Goal: Transaction & Acquisition: Purchase product/service

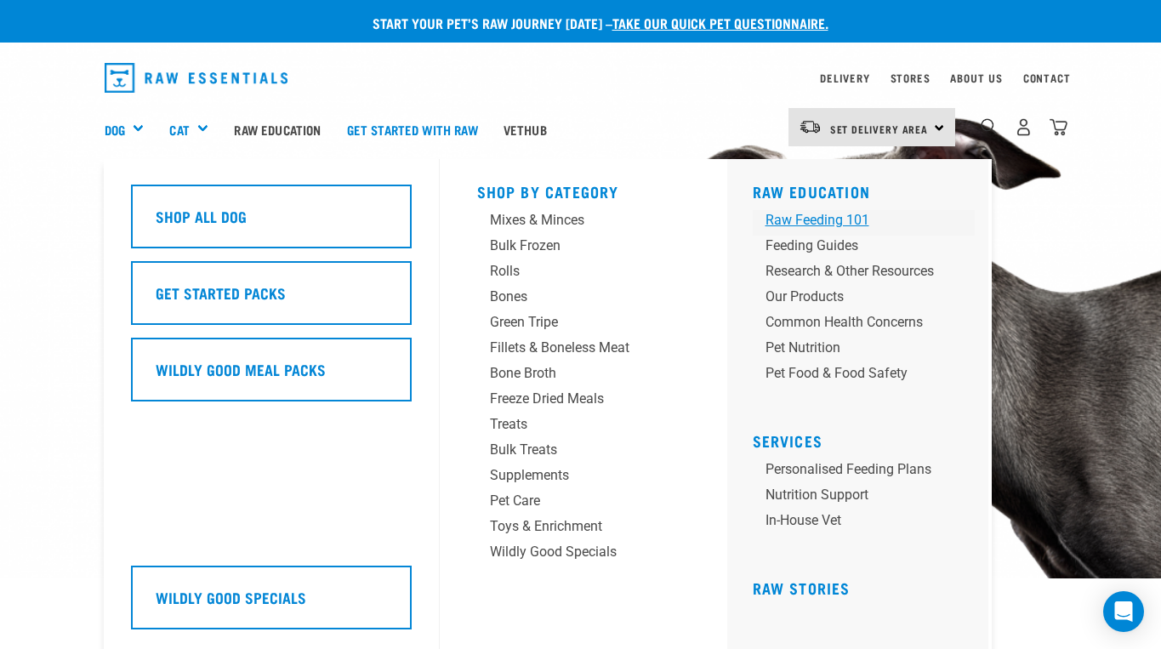
click at [843, 219] on div "Raw Feeding 101" at bounding box center [849, 220] width 168 height 20
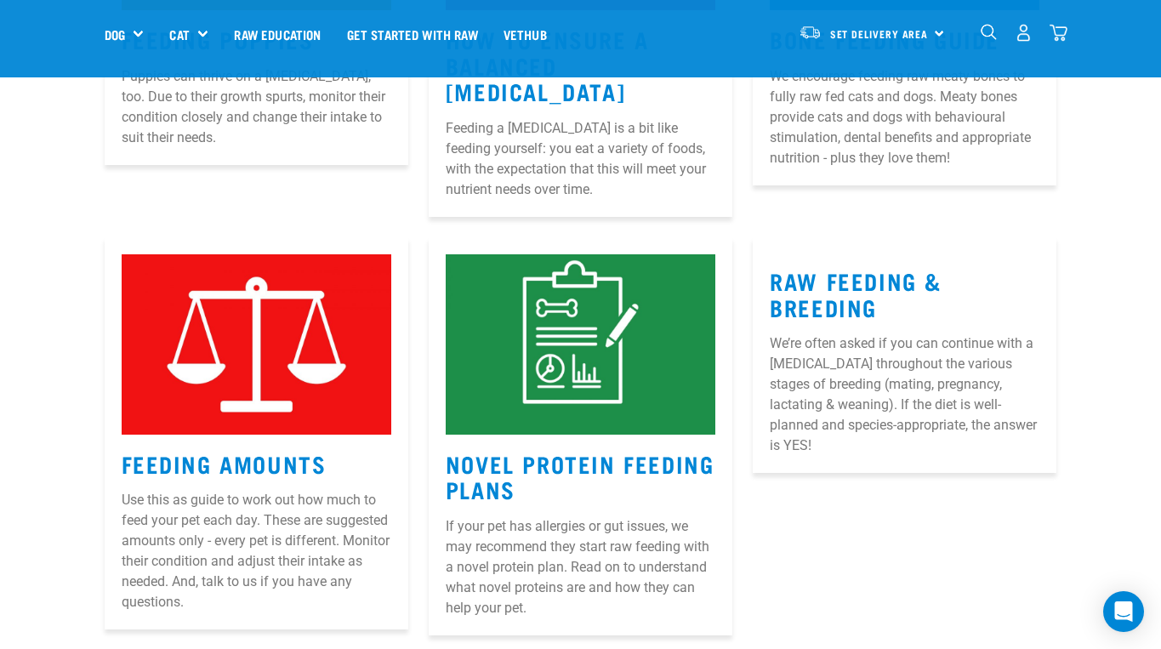
scroll to position [939, 0]
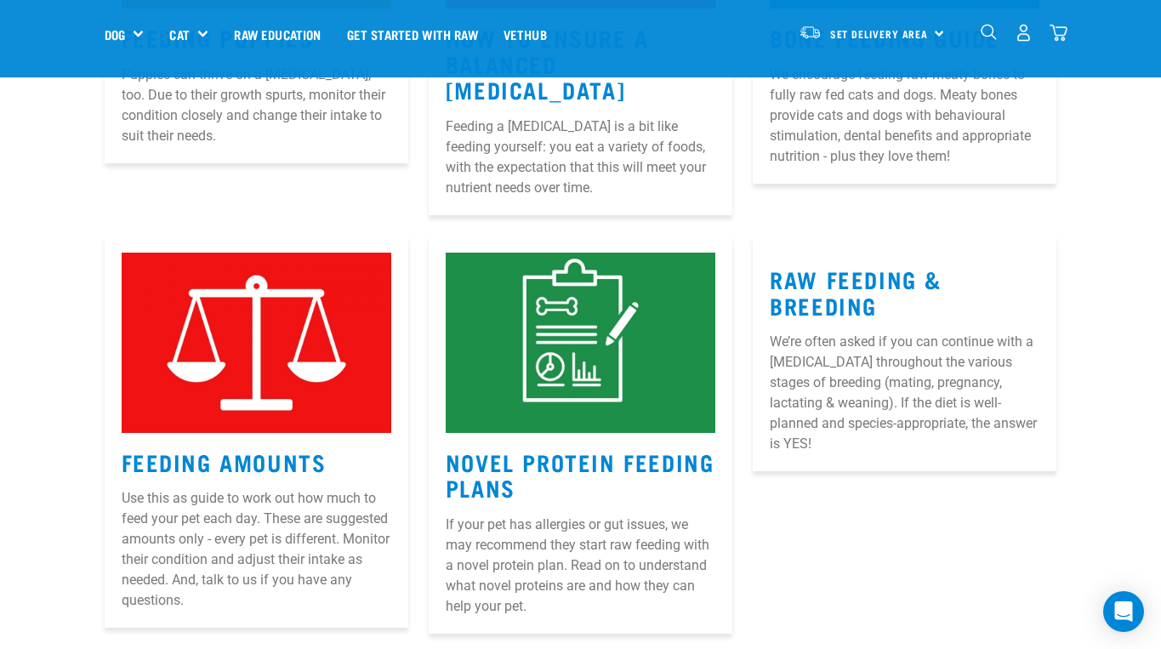
click at [218, 324] on img at bounding box center [257, 343] width 270 height 180
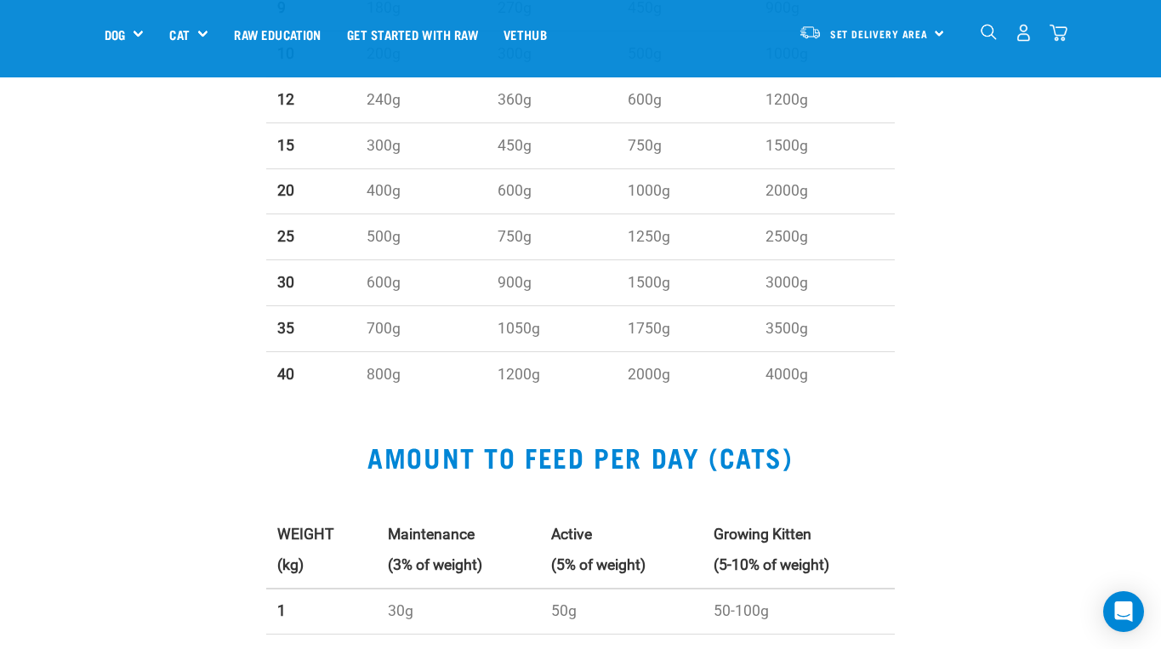
scroll to position [1126, 0]
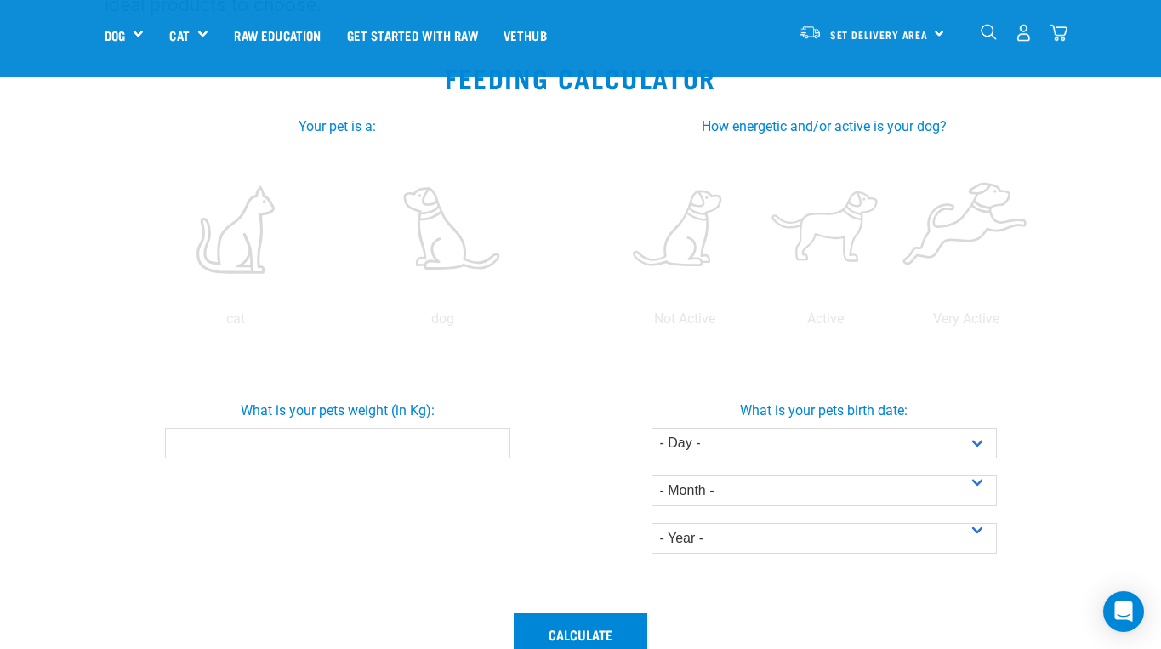
scroll to position [298, 0]
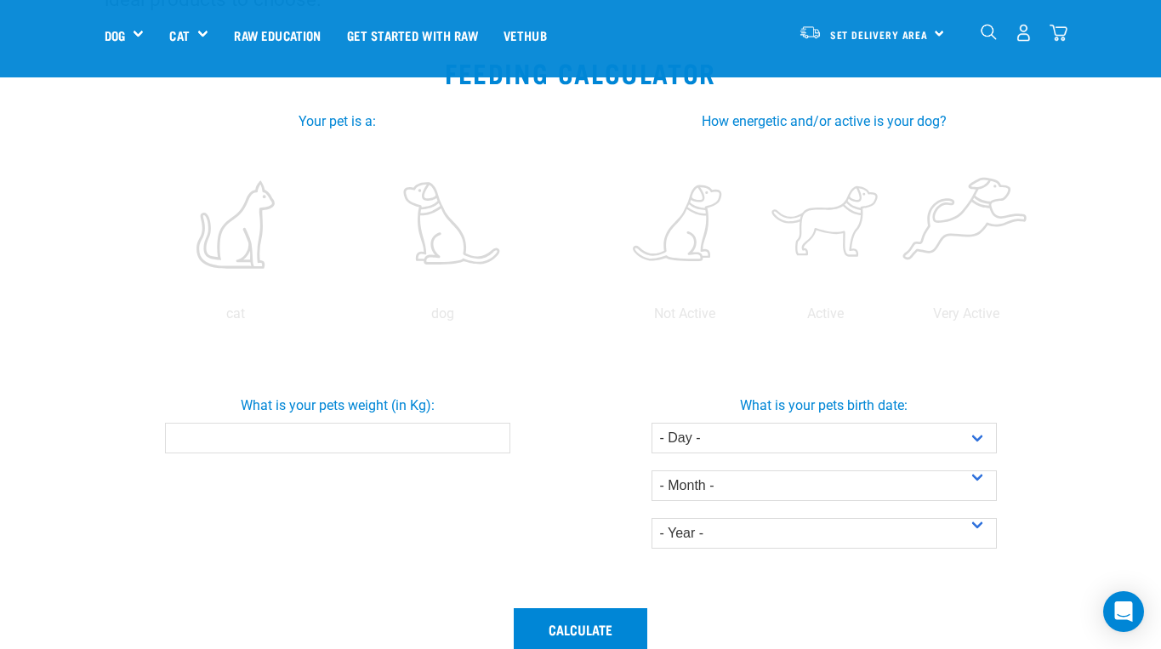
click at [465, 440] on input "What is your pets weight (in Kg):" at bounding box center [337, 438] width 345 height 31
type input "7"
select select "5"
select select "May"
select select "2019"
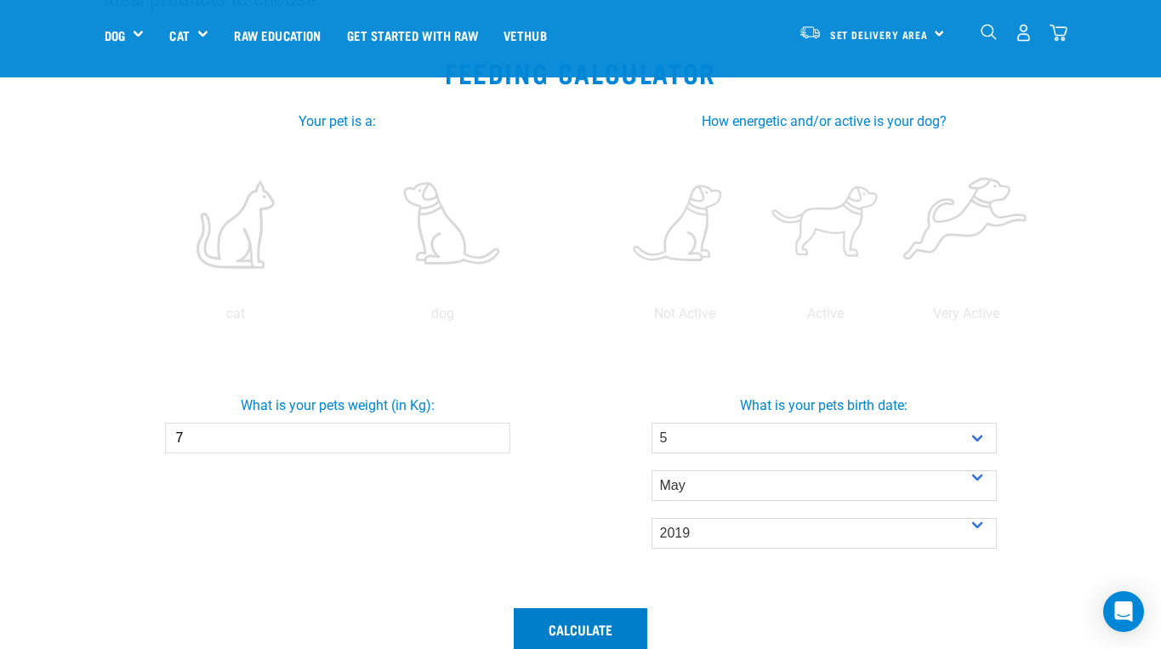
click at [605, 622] on button "Calculate" at bounding box center [580, 628] width 133 height 41
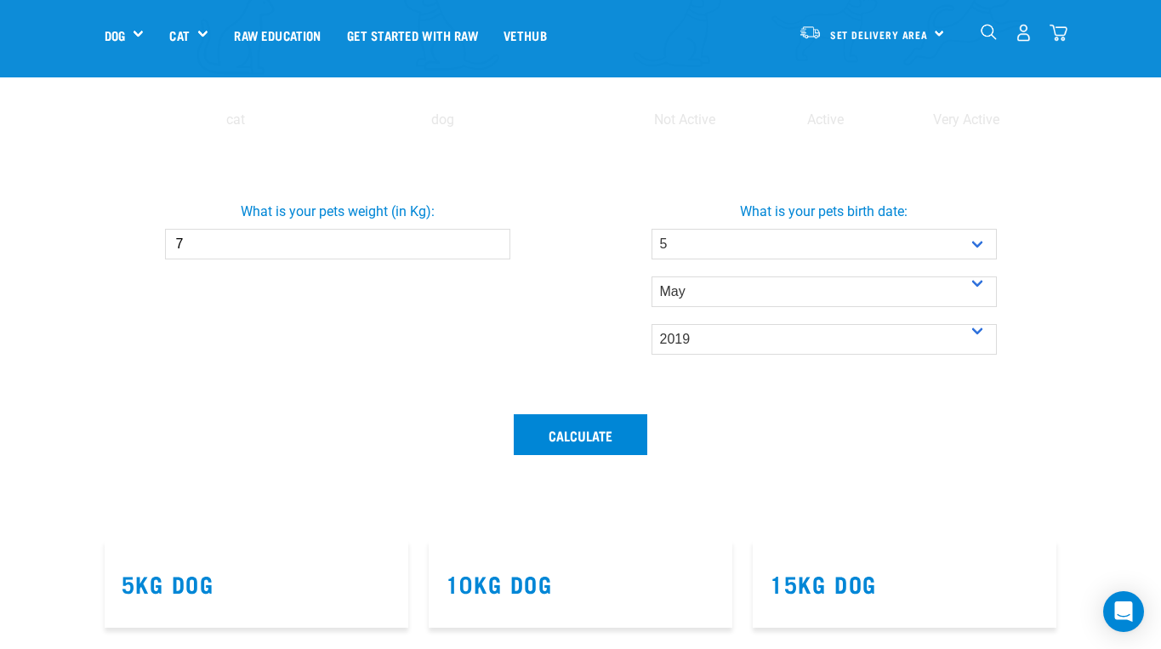
scroll to position [496, 0]
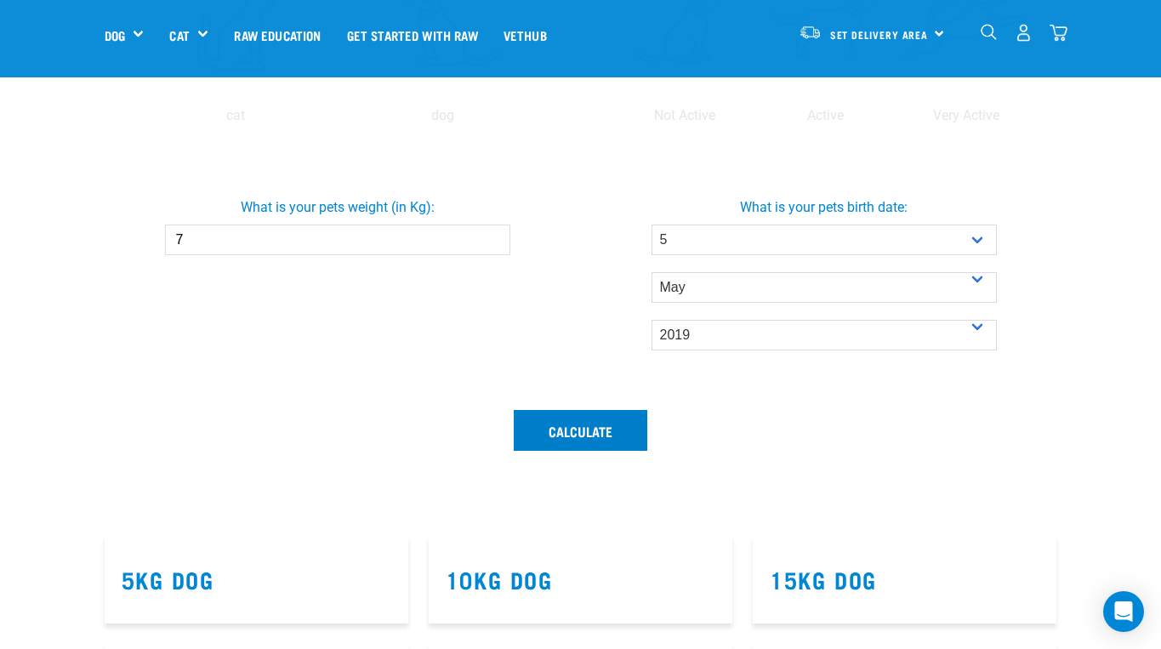
click at [601, 440] on button "Calculate" at bounding box center [580, 430] width 133 height 41
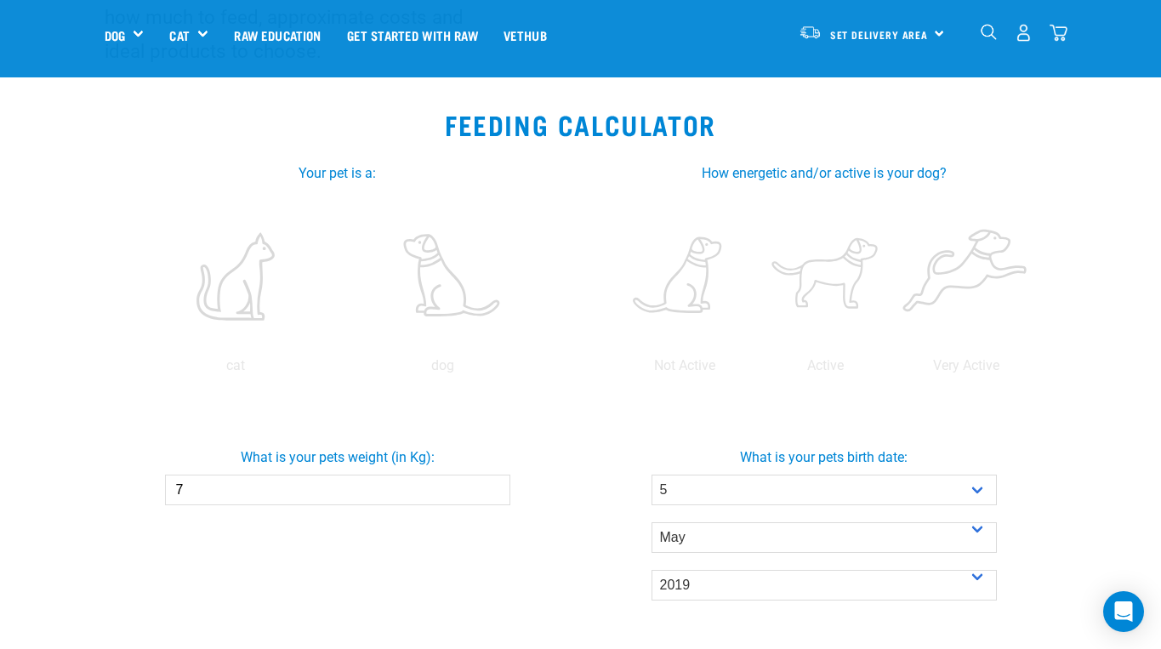
scroll to position [225, 0]
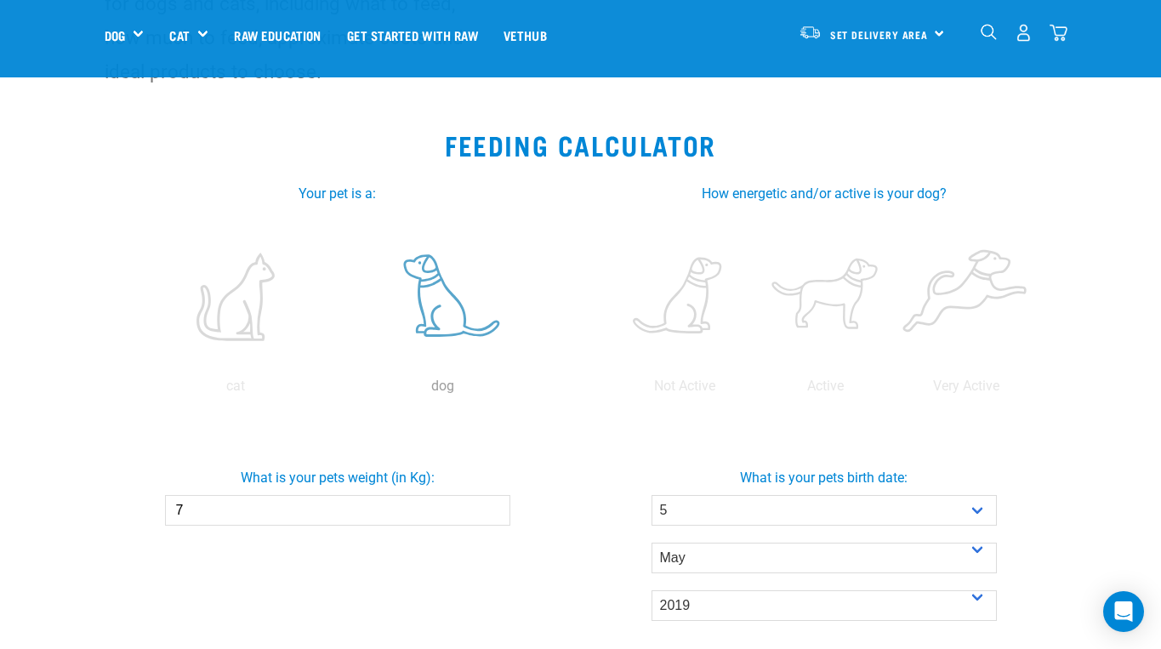
click at [457, 314] on label at bounding box center [443, 296] width 201 height 145
click at [339, 390] on input "radio" at bounding box center [339, 390] width 0 height 0
click at [819, 307] on label at bounding box center [824, 296] width 133 height 145
click at [755, 390] on input "radio" at bounding box center [755, 390] width 0 height 0
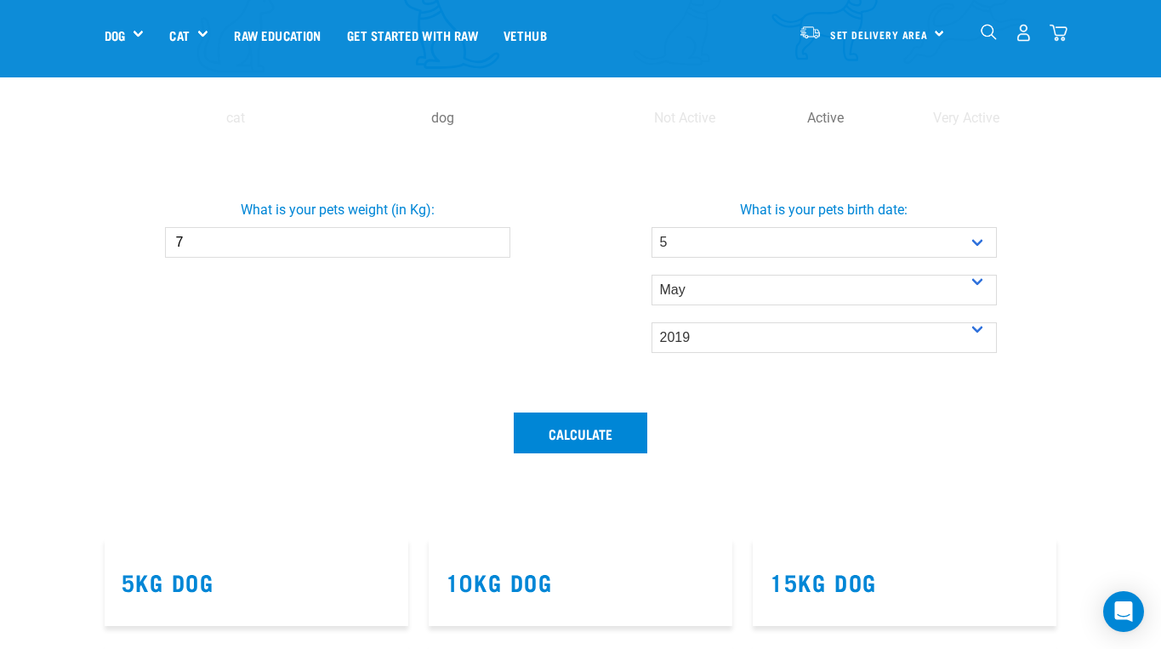
scroll to position [501, 0]
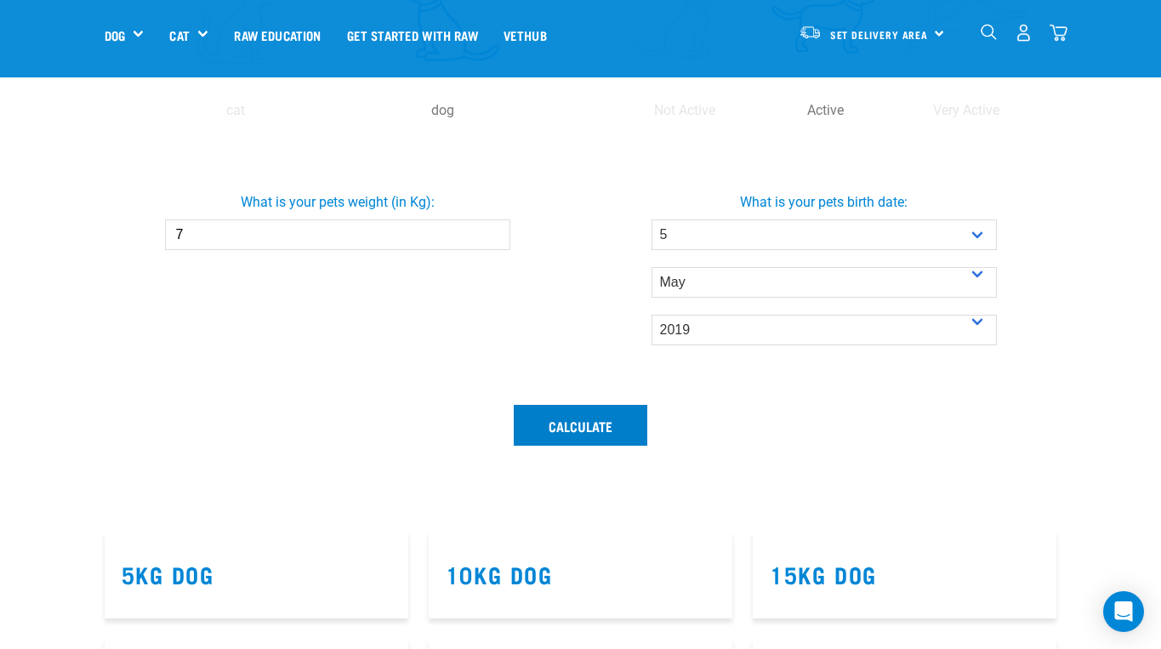
click at [574, 431] on button "Calculate" at bounding box center [580, 425] width 133 height 41
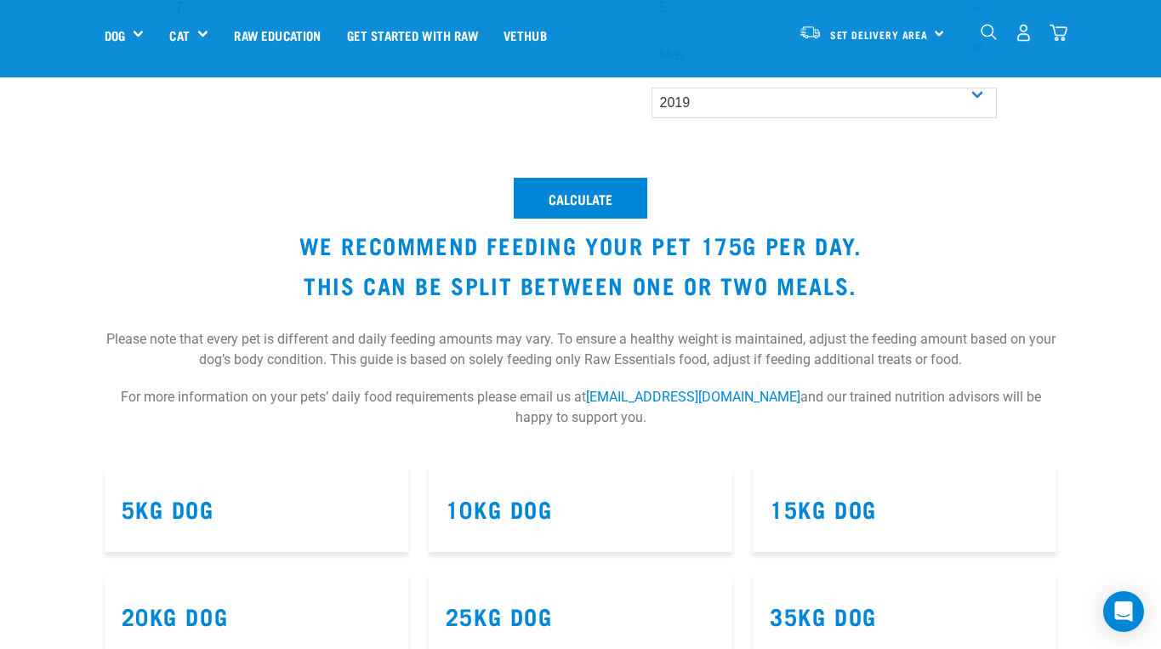
scroll to position [714, 0]
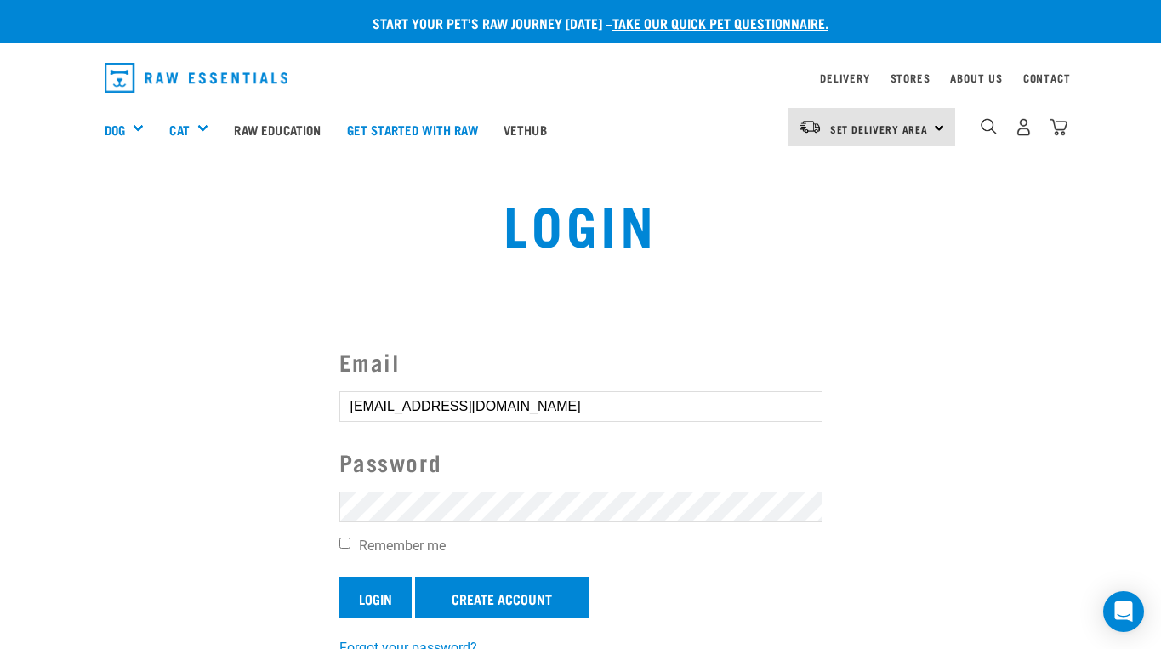
click at [380, 591] on input "Login" at bounding box center [375, 596] width 72 height 41
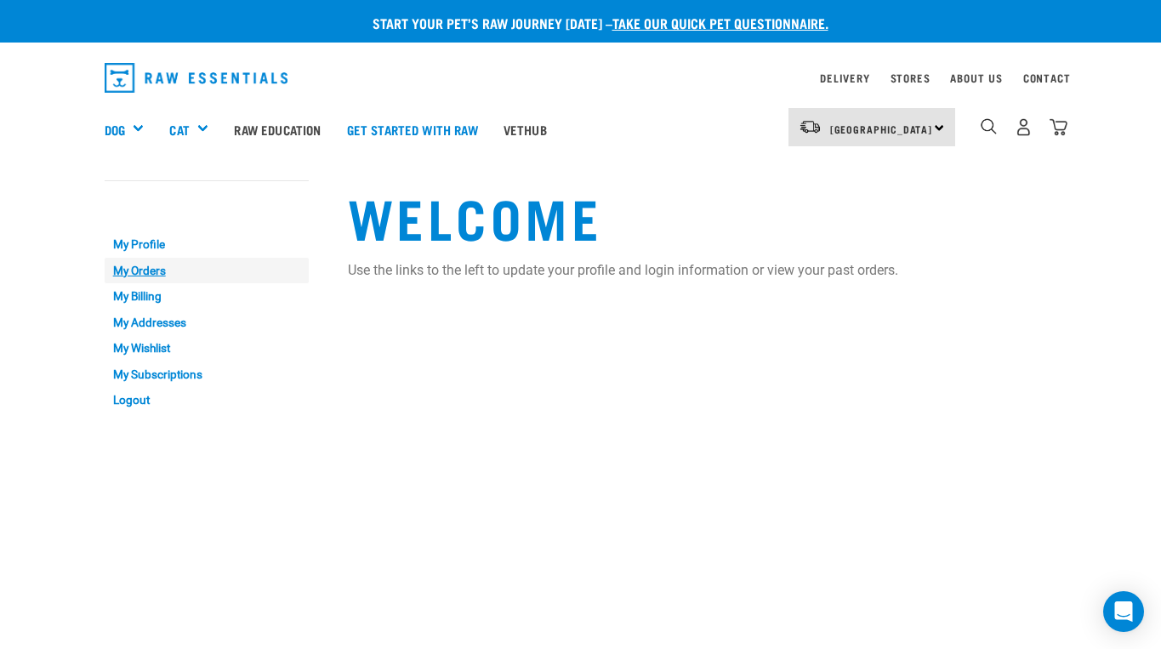
click at [131, 269] on link "My Orders" at bounding box center [207, 271] width 204 height 26
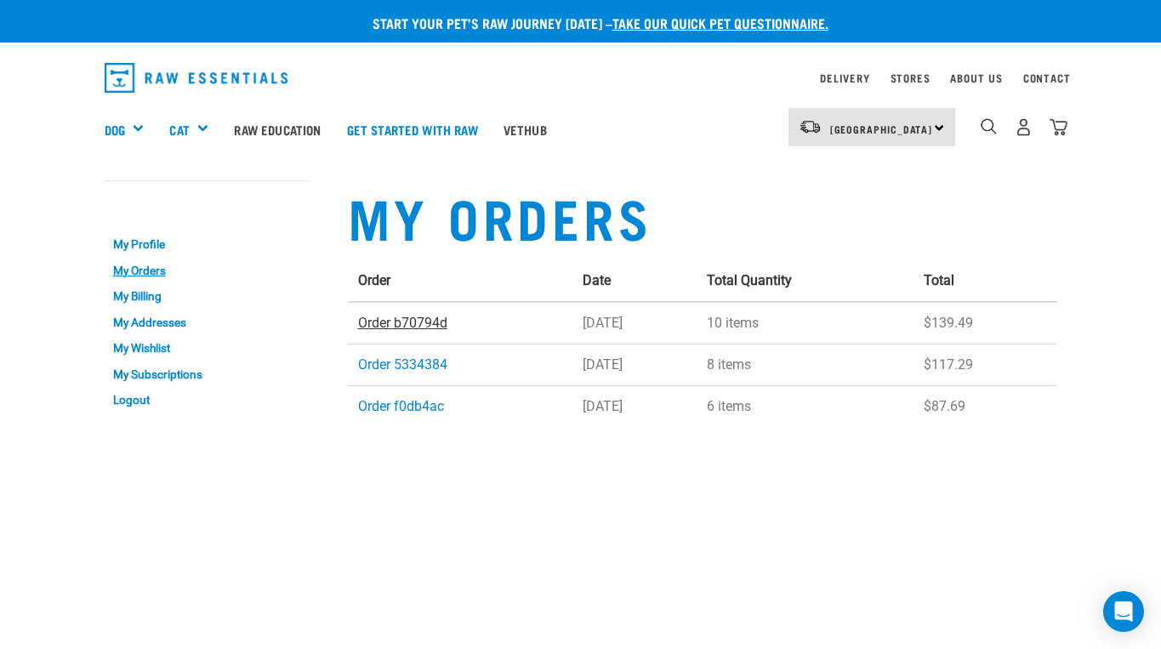
click at [379, 322] on link "Order b70794d" at bounding box center [402, 323] width 89 height 16
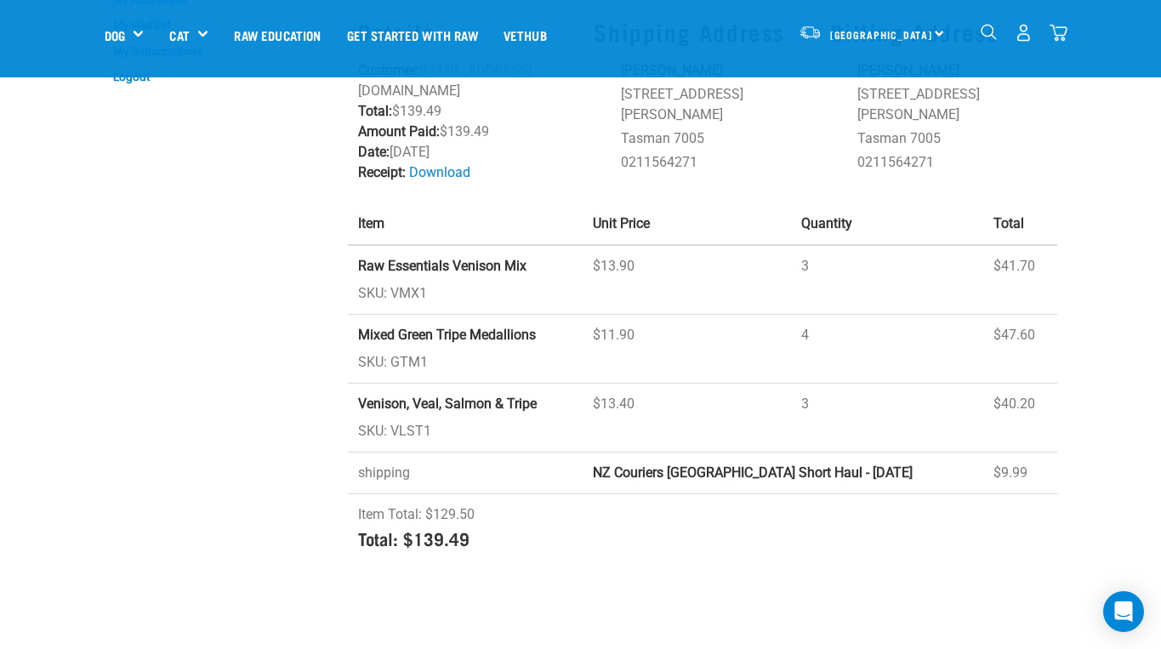
scroll to position [87, 0]
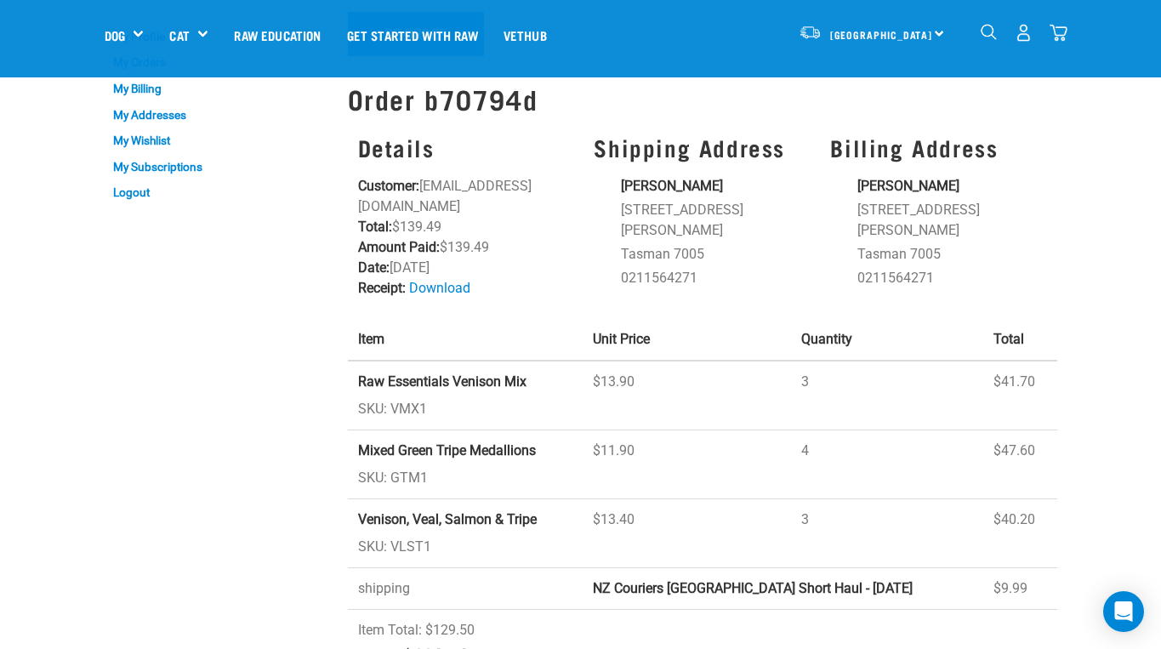
click at [383, 380] on strong "Raw Essentials Venison Mix" at bounding box center [442, 381] width 168 height 16
click at [383, 379] on strong "Raw Essentials Venison Mix" at bounding box center [442, 381] width 168 height 16
drag, startPoint x: 360, startPoint y: 381, endPoint x: 536, endPoint y: 376, distance: 176.1
click at [536, 376] on td "Raw Essentials Venison Mix SKU: VMX1" at bounding box center [465, 395] width 235 height 70
copy strong "Raw Essentials Venison Mix"
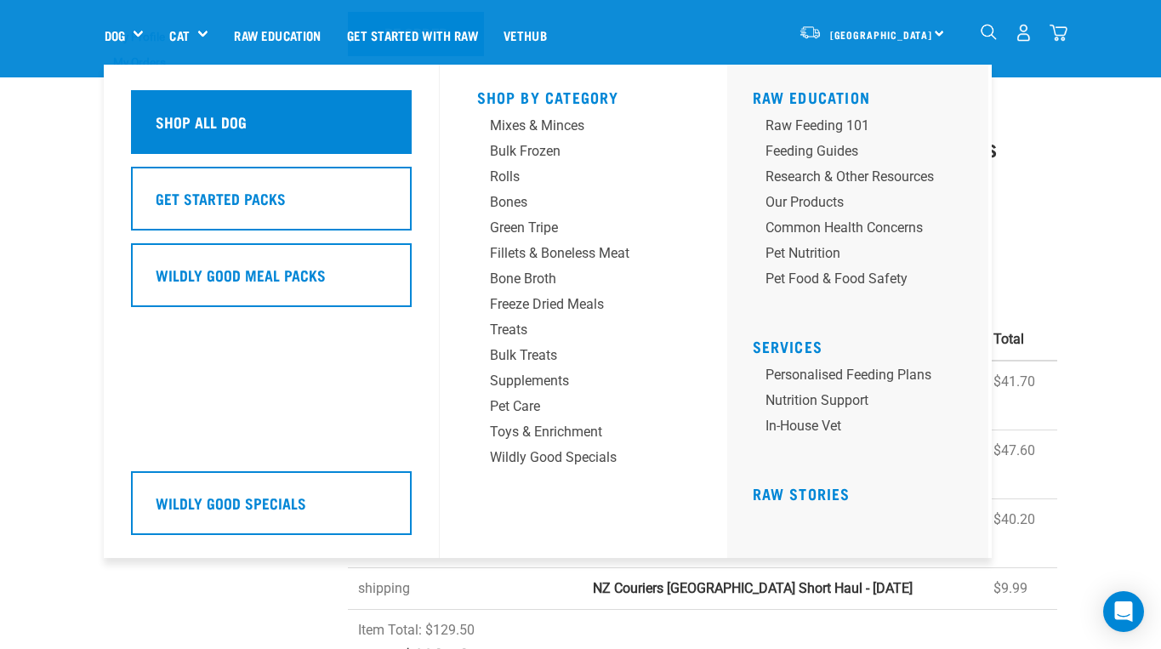
click at [184, 111] on h5 "Shop All Dog" at bounding box center [201, 122] width 91 height 22
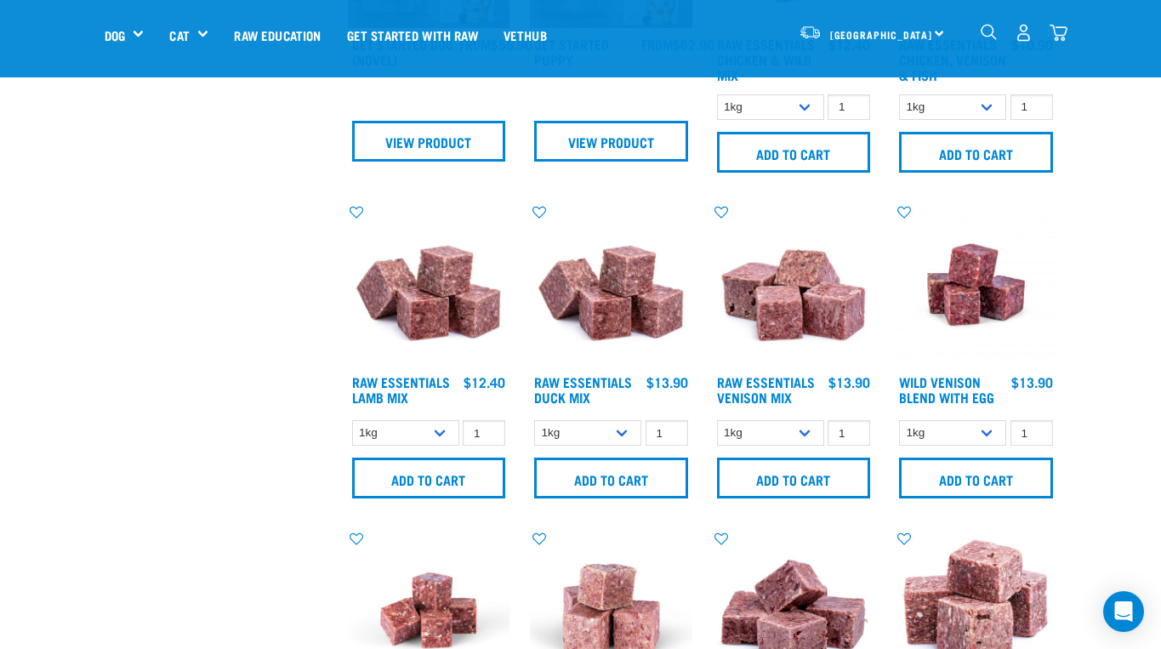
scroll to position [911, 0]
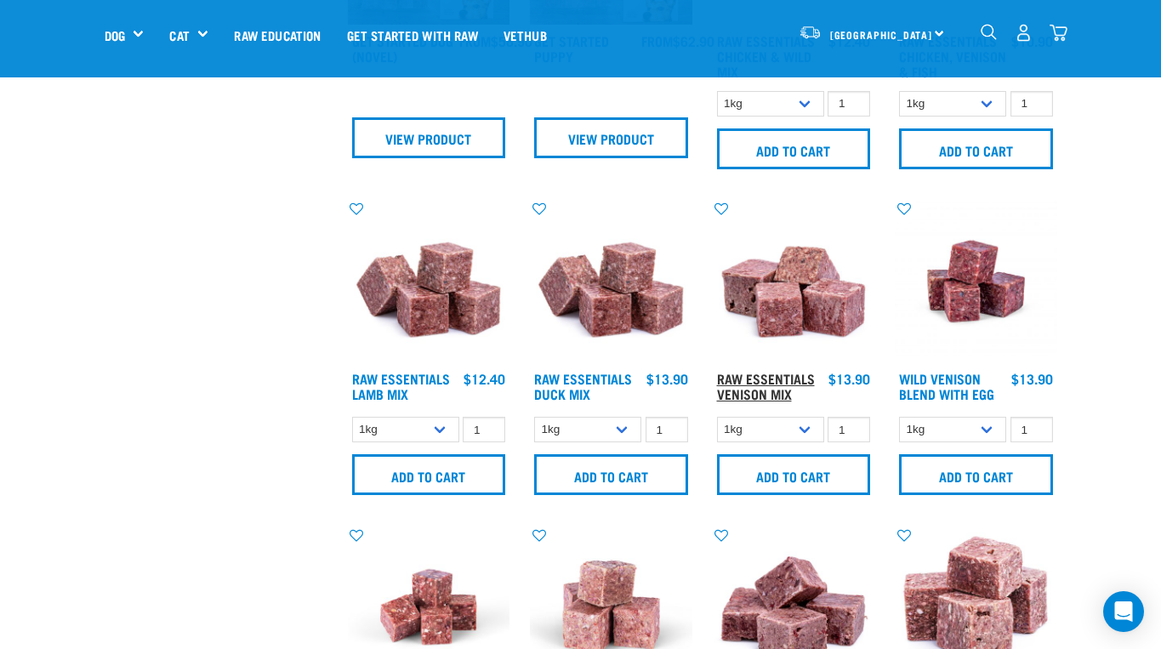
click at [784, 384] on link "Raw Essentials Venison Mix" at bounding box center [766, 385] width 98 height 23
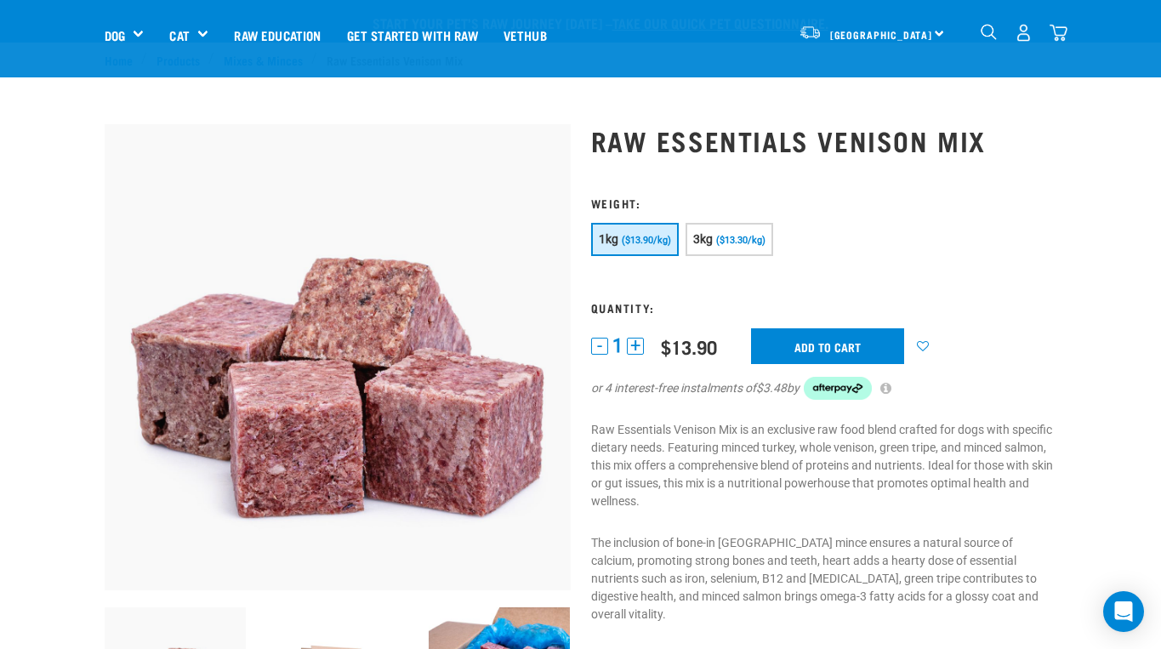
scroll to position [85, 0]
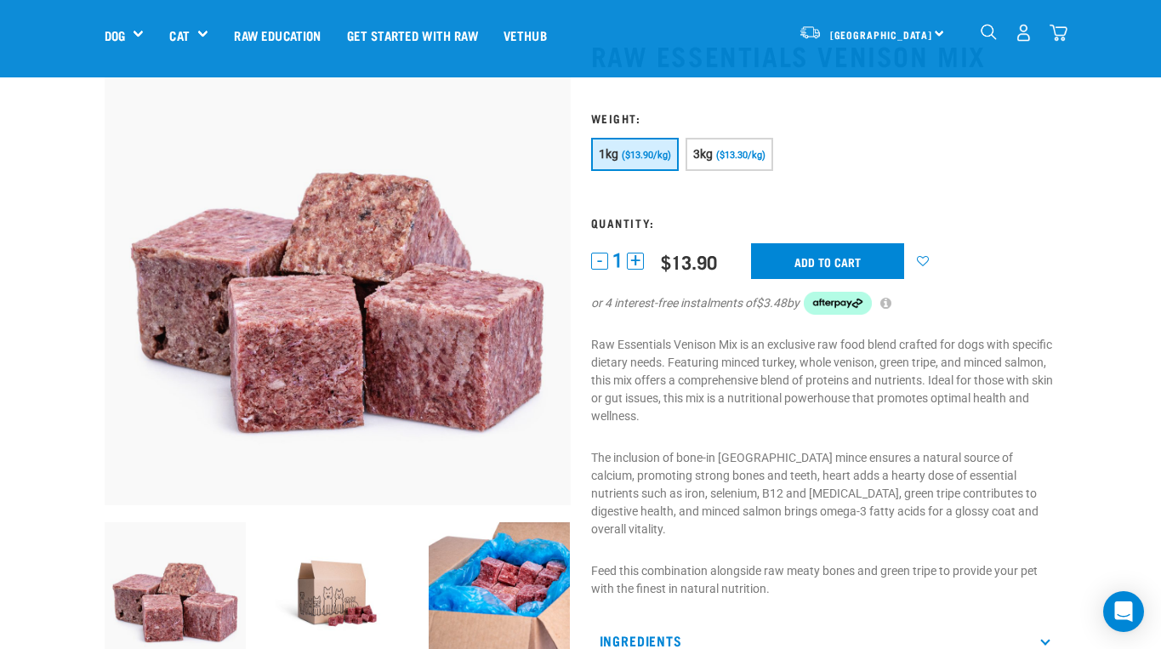
click at [636, 259] on button "+" at bounding box center [635, 261] width 17 height 17
click at [794, 263] on input "Add to cart" at bounding box center [827, 261] width 153 height 36
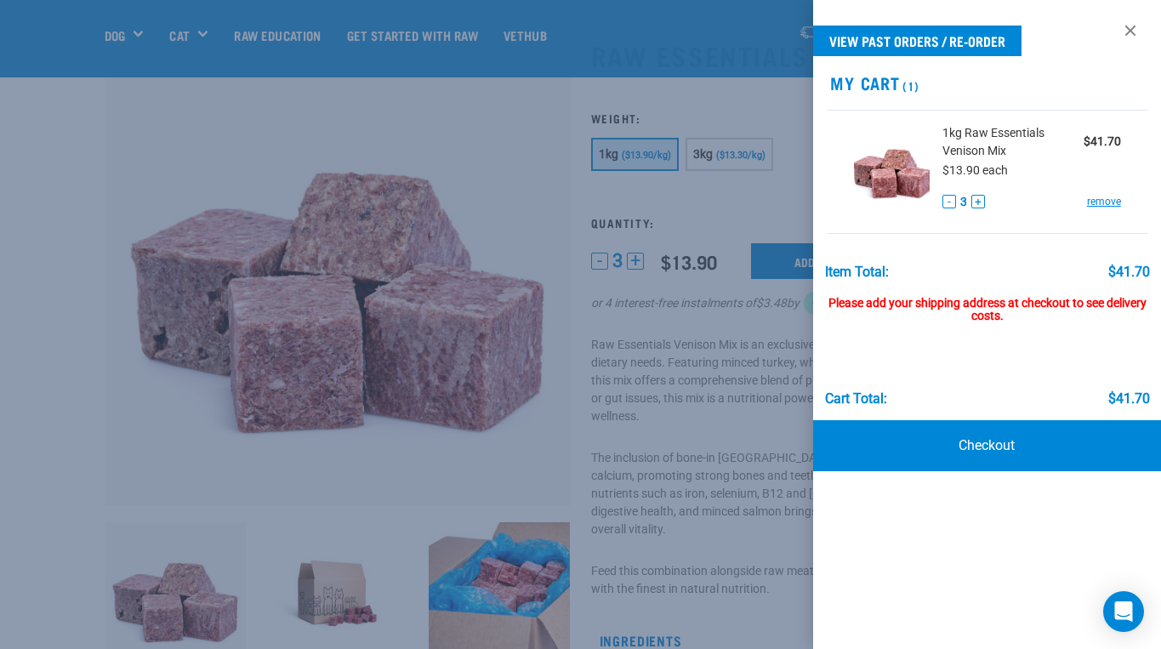
click at [780, 108] on div at bounding box center [580, 324] width 1161 height 649
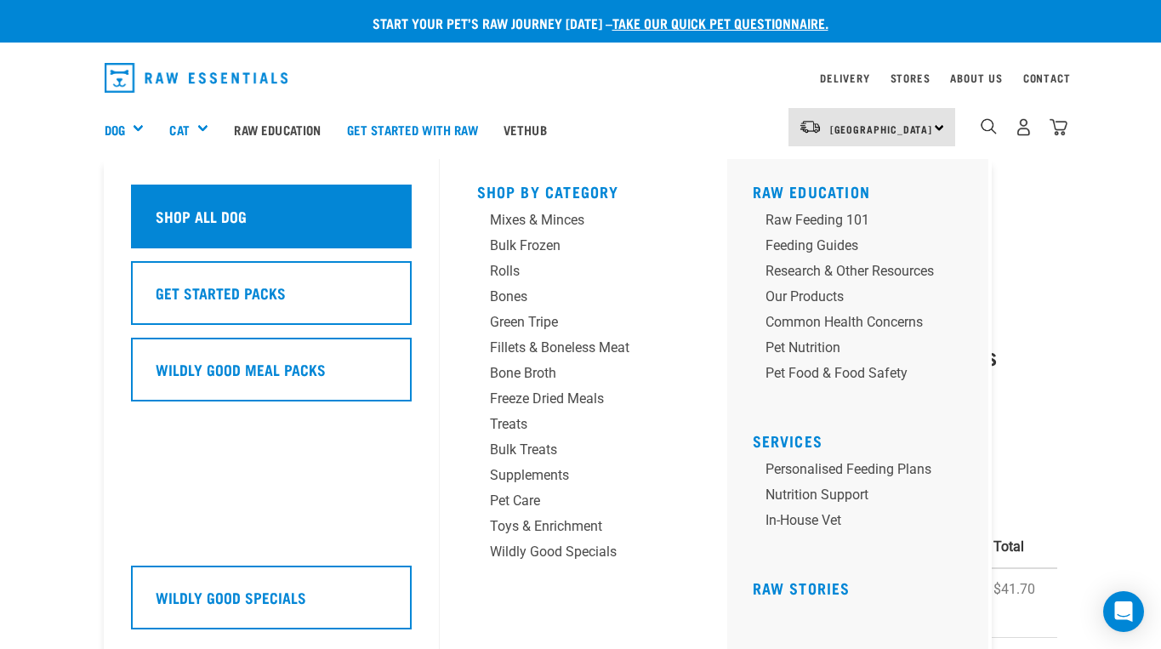
click at [194, 219] on div "Shop All Dog" at bounding box center [271, 216] width 281 height 64
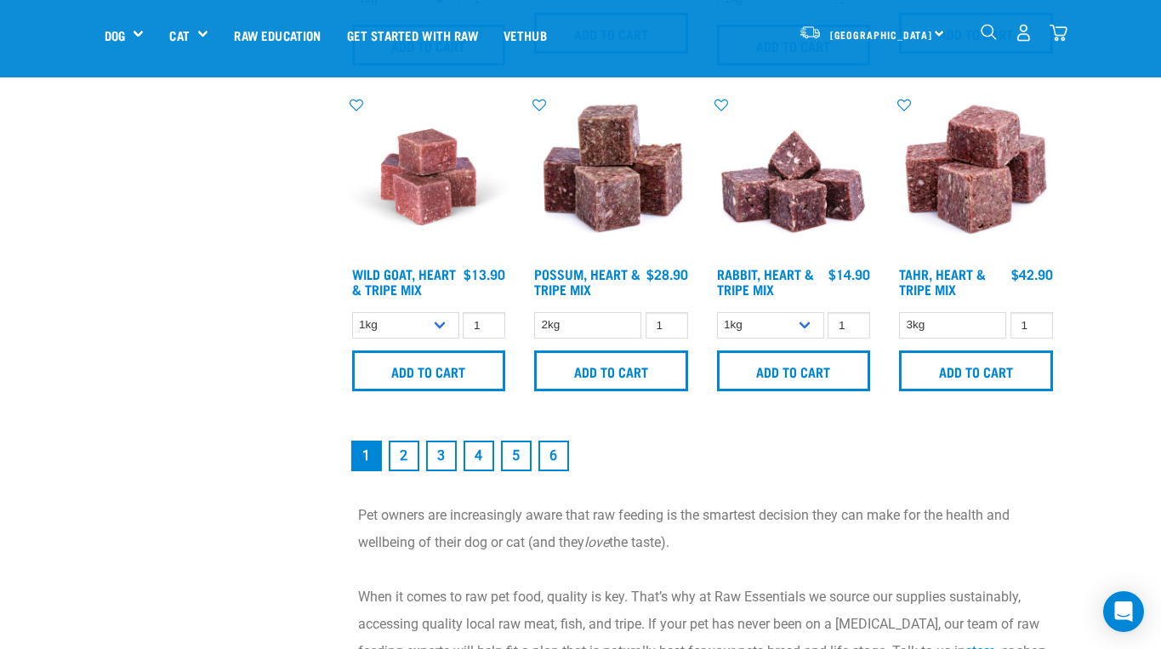
scroll to position [2346, 0]
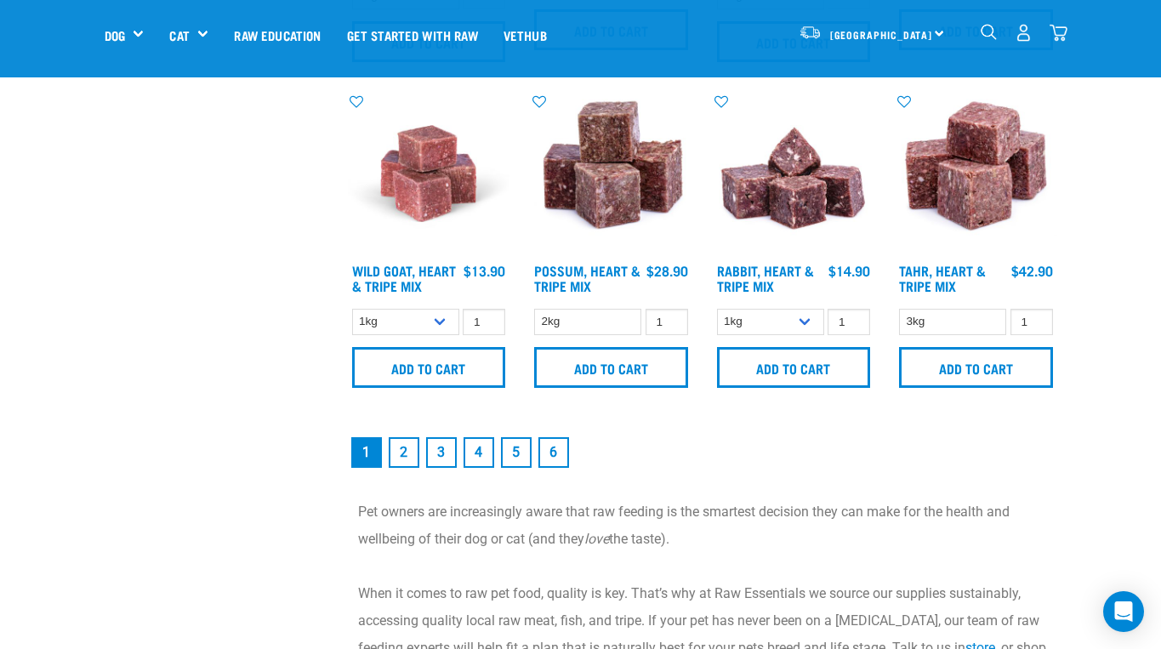
click at [400, 468] on link "2" at bounding box center [404, 452] width 31 height 31
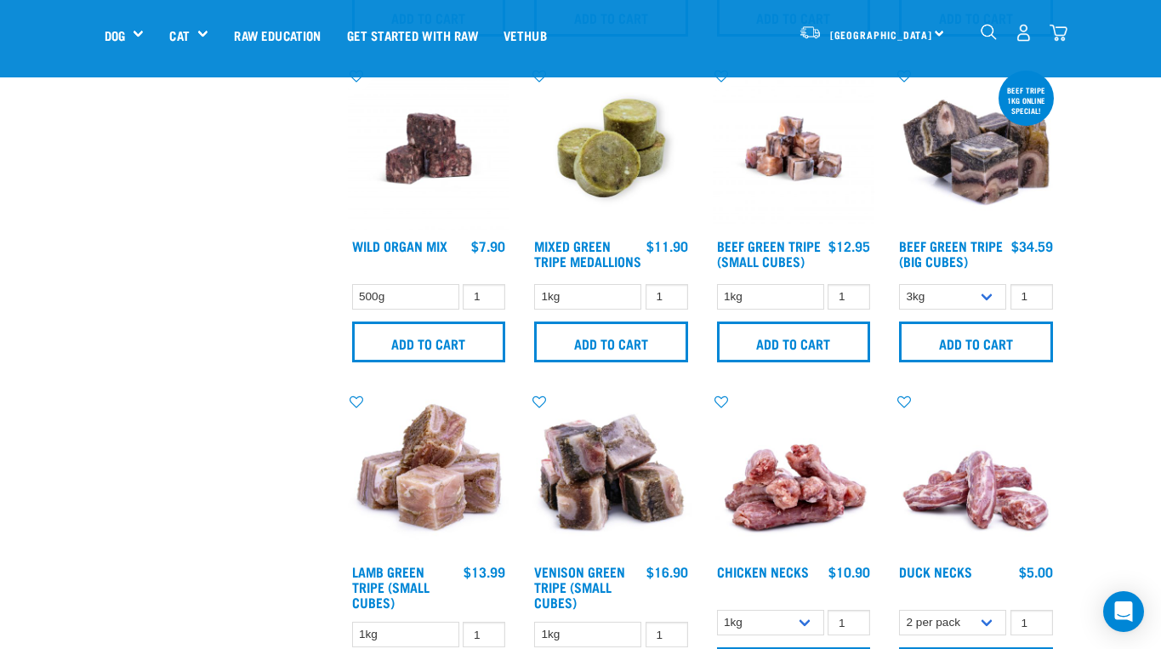
scroll to position [2021, 0]
click at [667, 310] on input "2" at bounding box center [666, 297] width 43 height 26
type input "3"
click at [667, 310] on input "3" at bounding box center [666, 297] width 43 height 26
click at [625, 362] on input "Add to cart" at bounding box center [611, 341] width 154 height 41
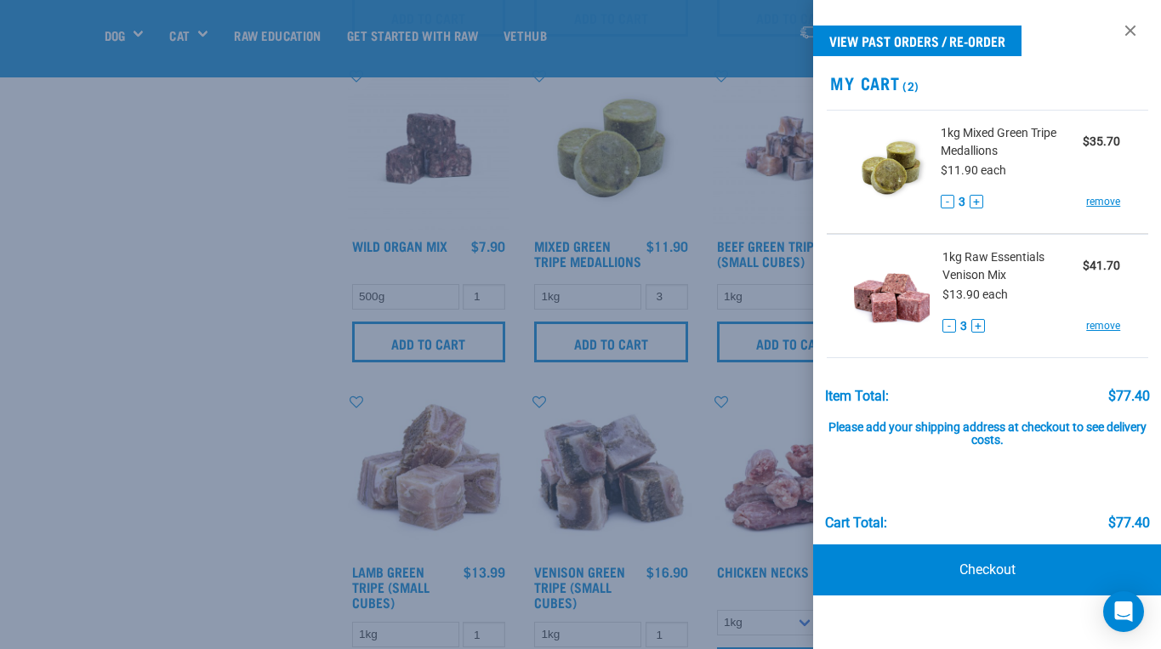
click at [336, 163] on div at bounding box center [580, 324] width 1161 height 649
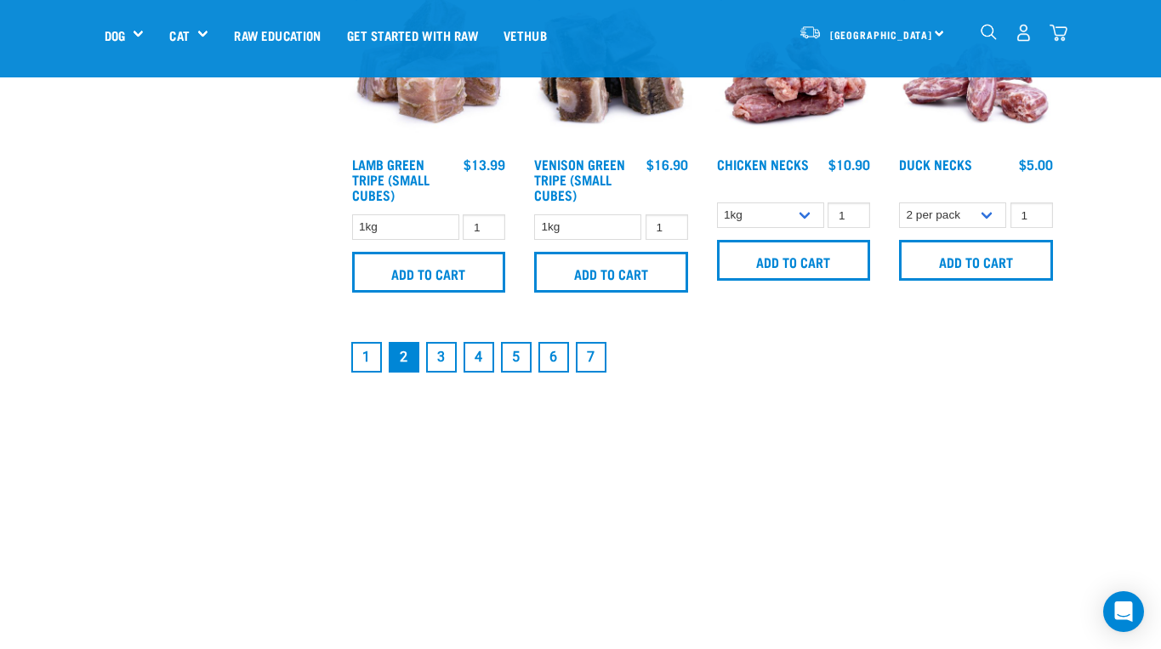
scroll to position [2432, 0]
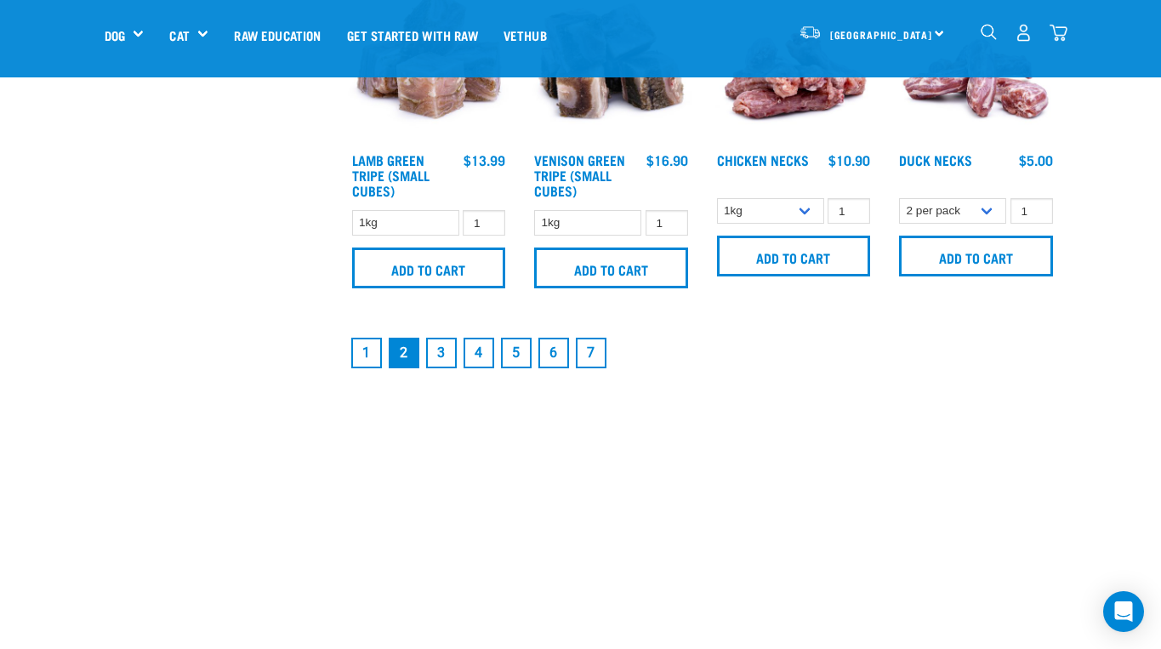
click at [440, 368] on link "3" at bounding box center [441, 353] width 31 height 31
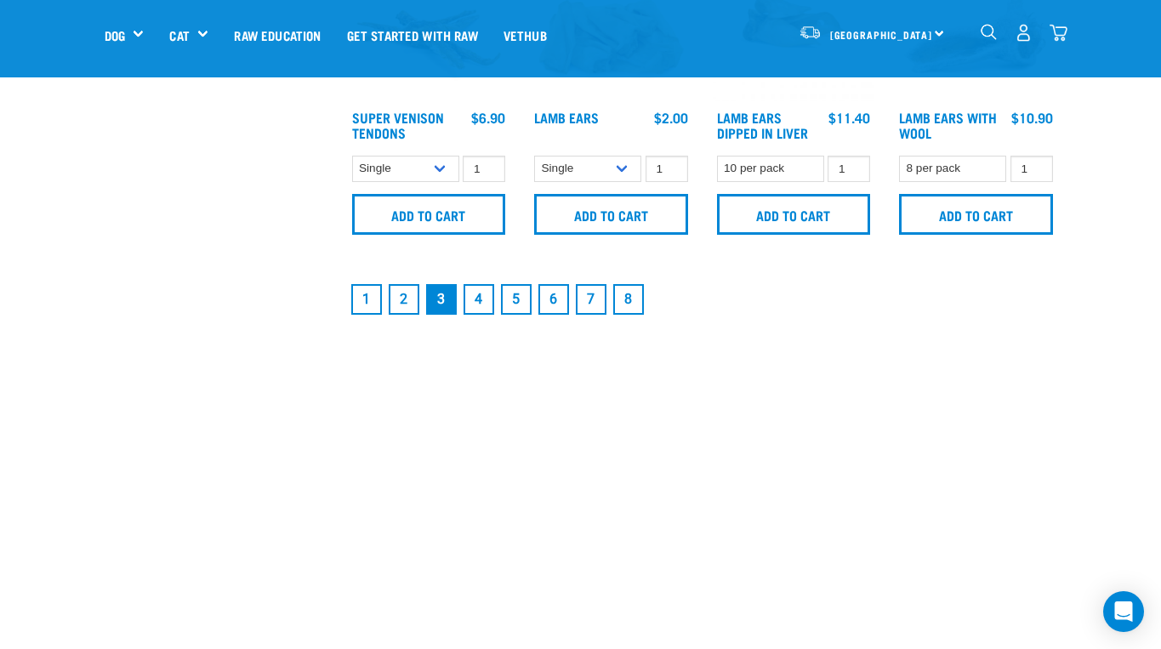
scroll to position [2489, 0]
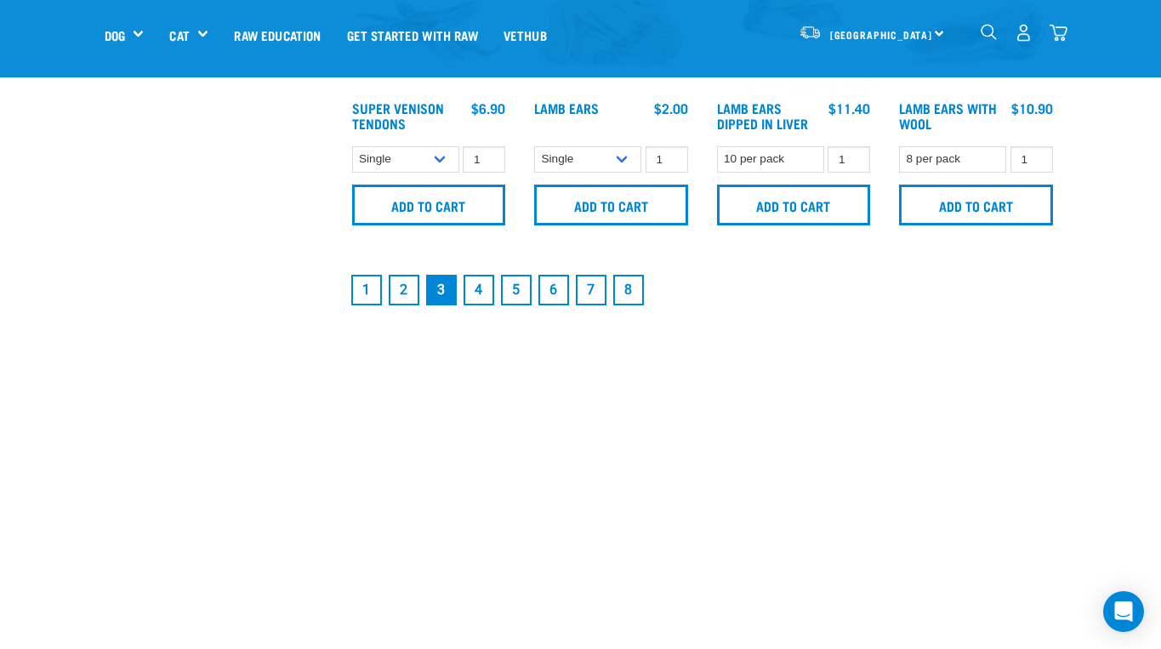
click at [371, 291] on link "1" at bounding box center [366, 290] width 31 height 31
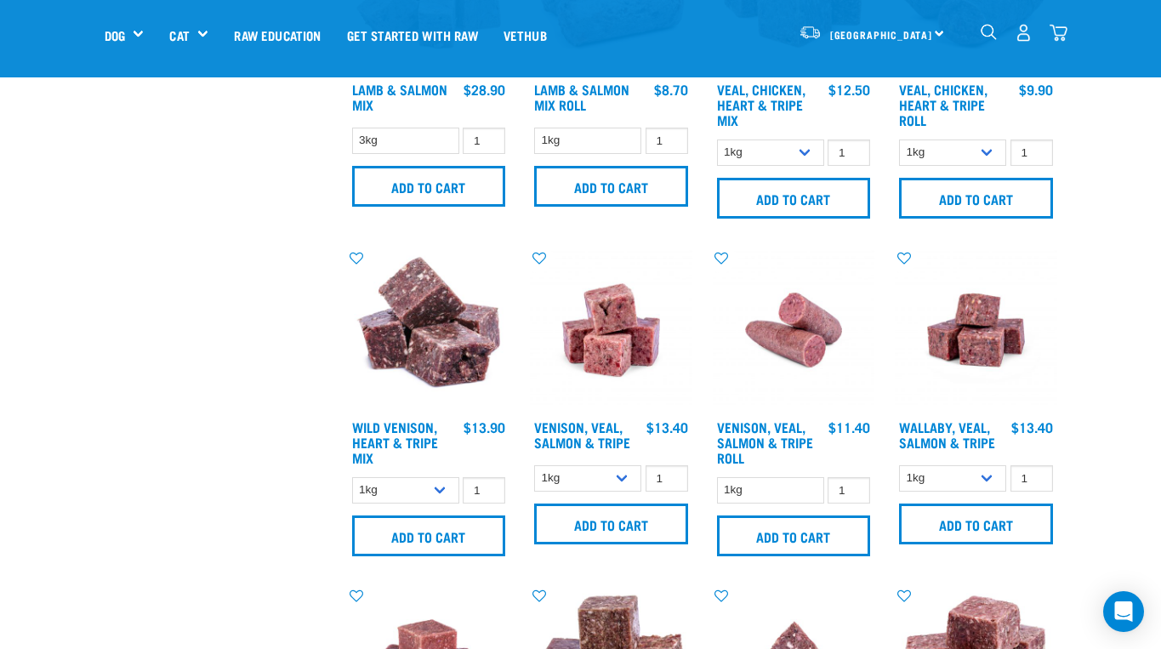
scroll to position [1863, 0]
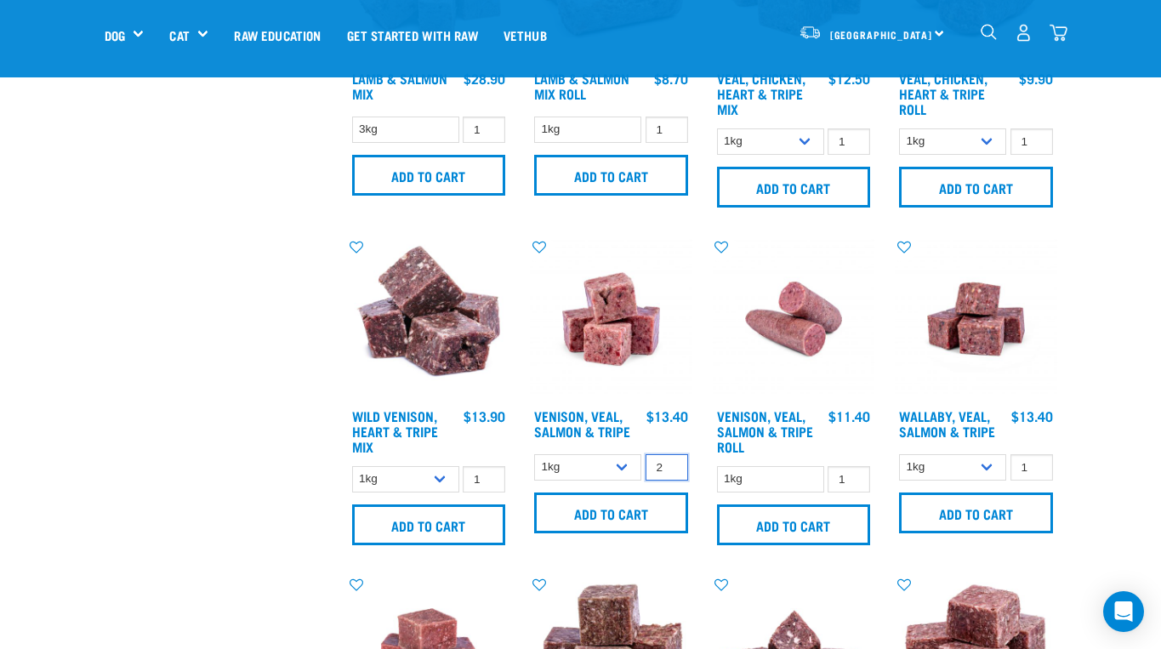
click at [668, 475] on input "2" at bounding box center [666, 467] width 43 height 26
type input "3"
click at [668, 475] on input "3" at bounding box center [666, 467] width 43 height 26
click at [627, 515] on input "Add to cart" at bounding box center [611, 512] width 154 height 41
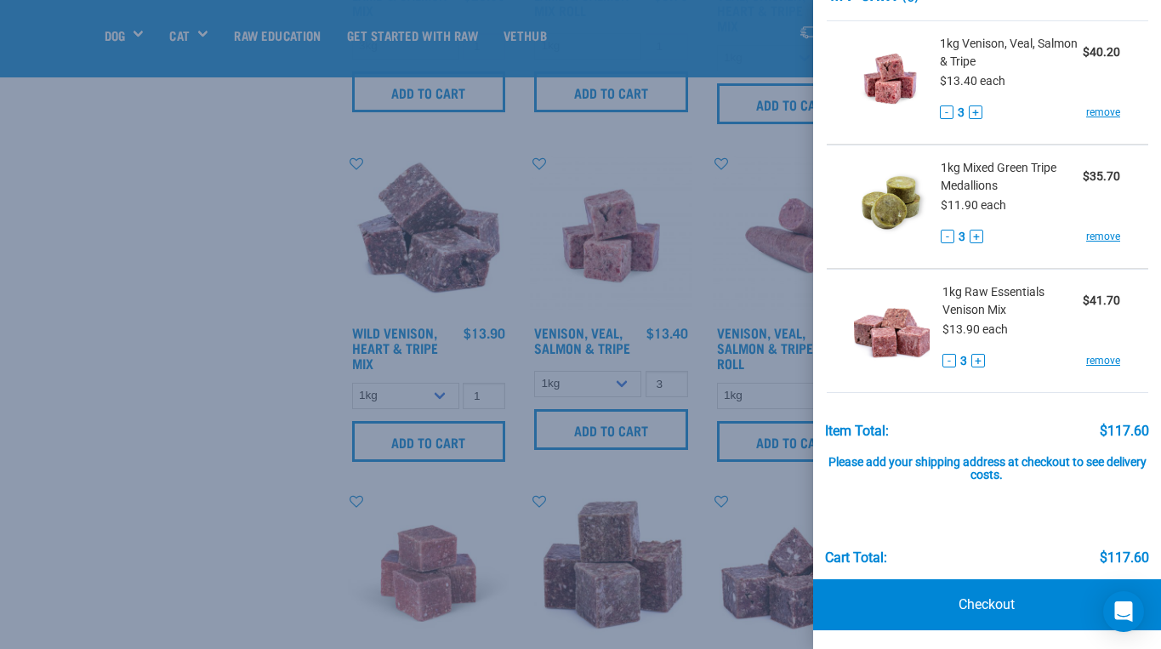
scroll to position [1950, 0]
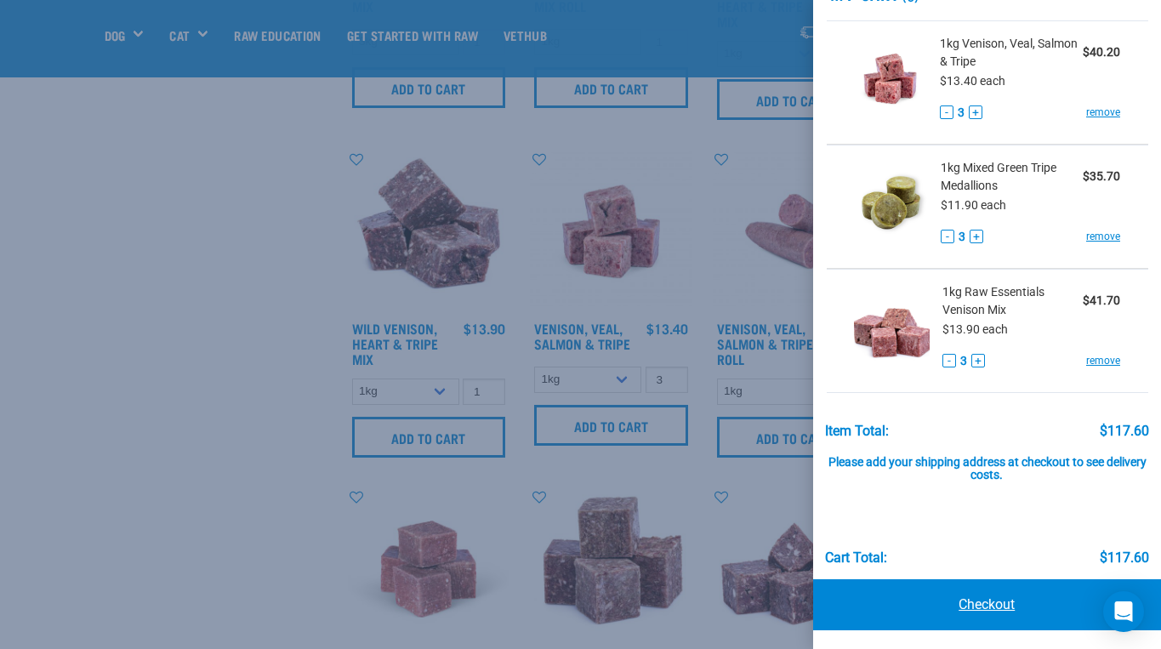
click at [996, 596] on link "Checkout" at bounding box center [987, 604] width 349 height 51
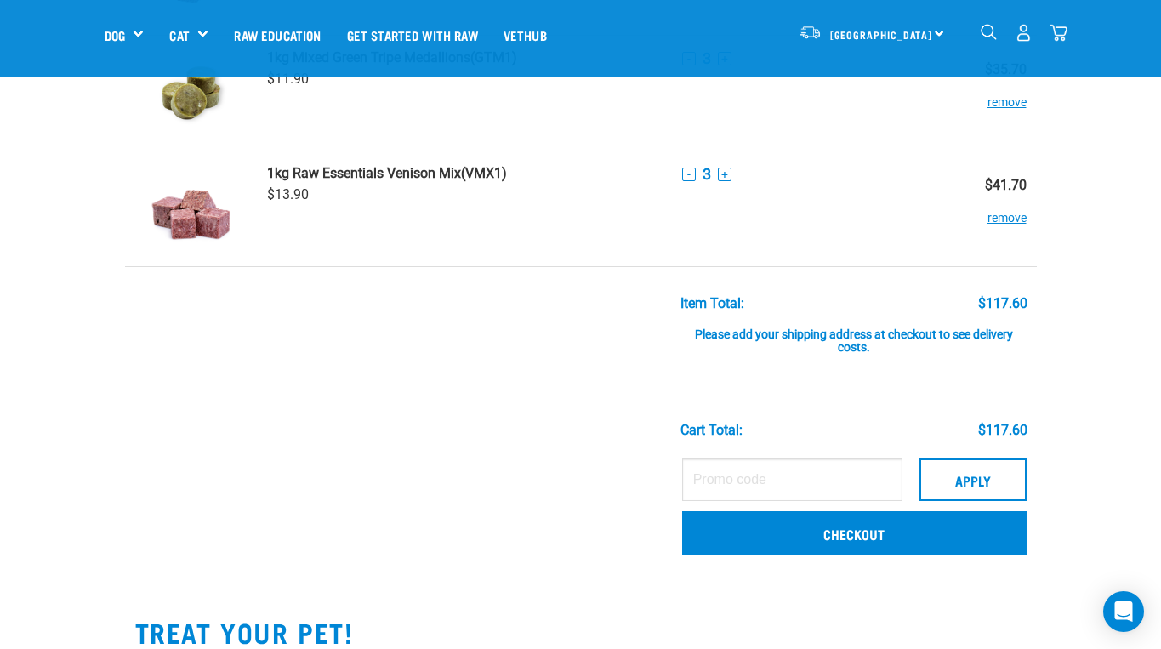
scroll to position [226, 0]
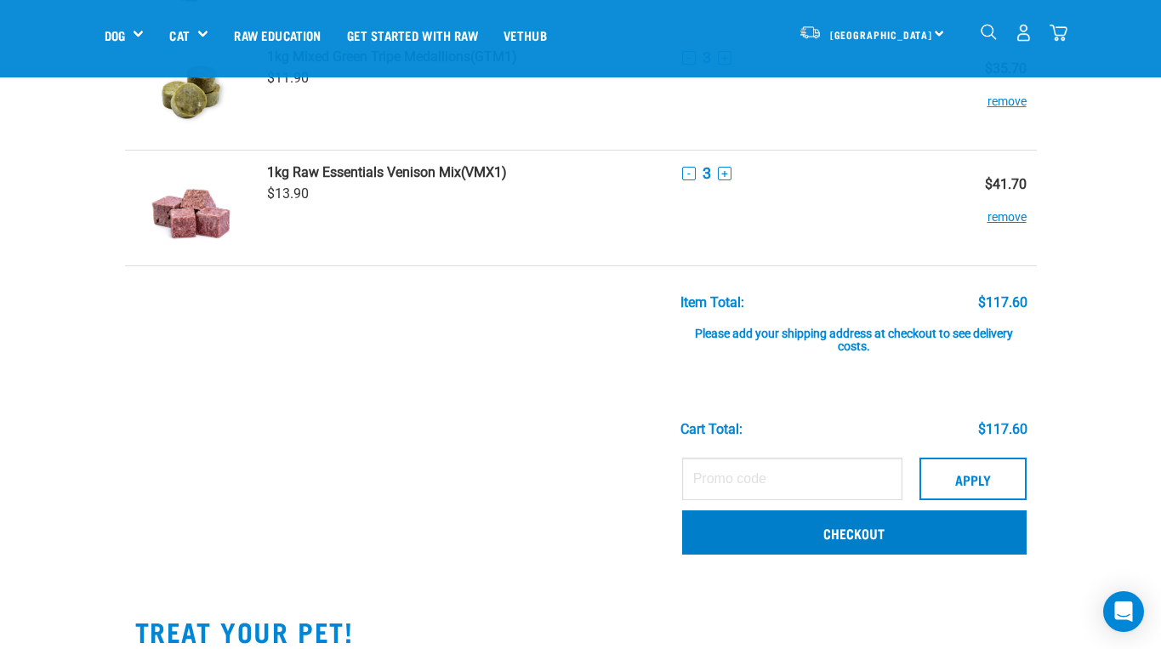
click at [843, 538] on link "Checkout" at bounding box center [854, 532] width 344 height 44
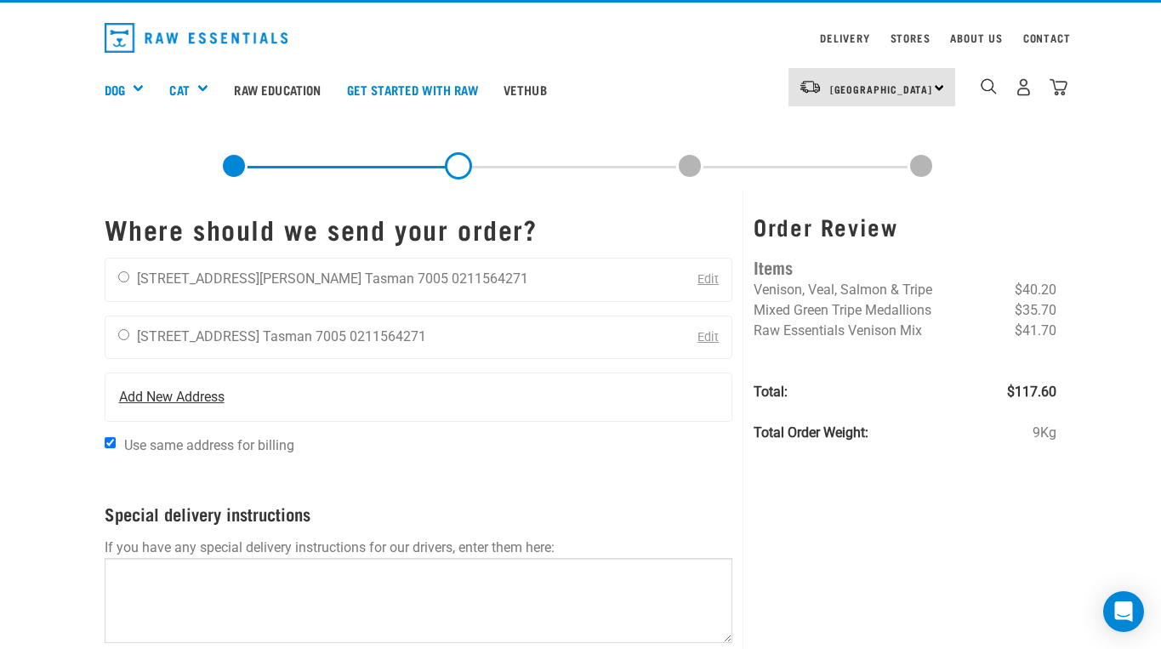
scroll to position [41, 0]
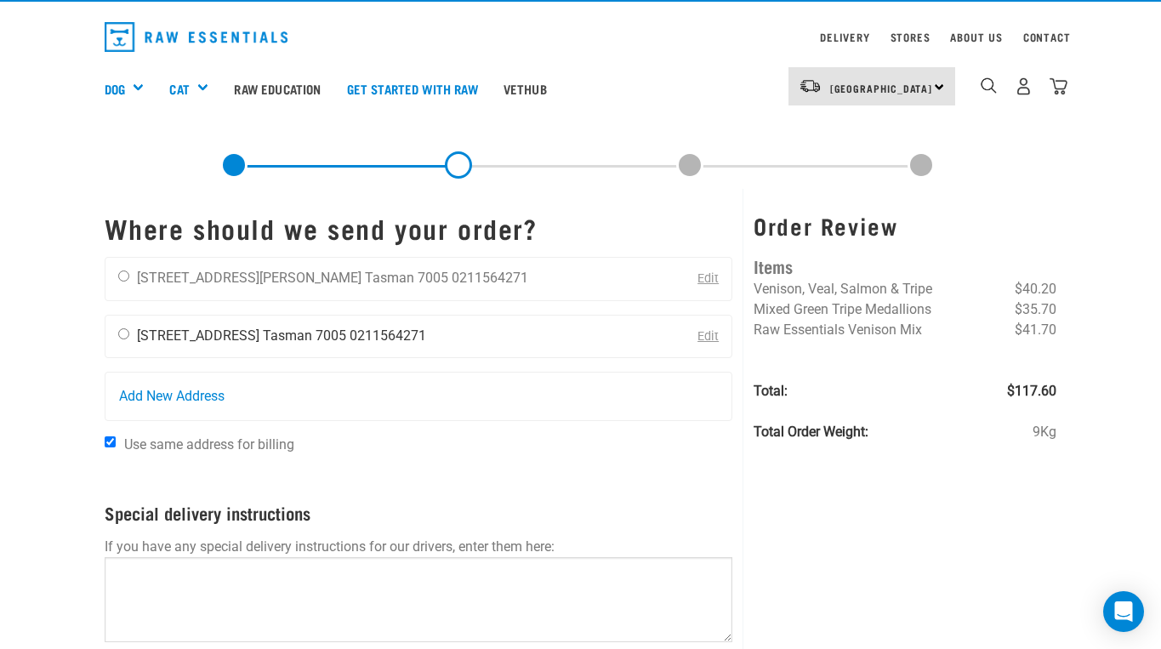
click at [123, 334] on input "radio" at bounding box center [123, 333] width 11 height 11
radio input "true"
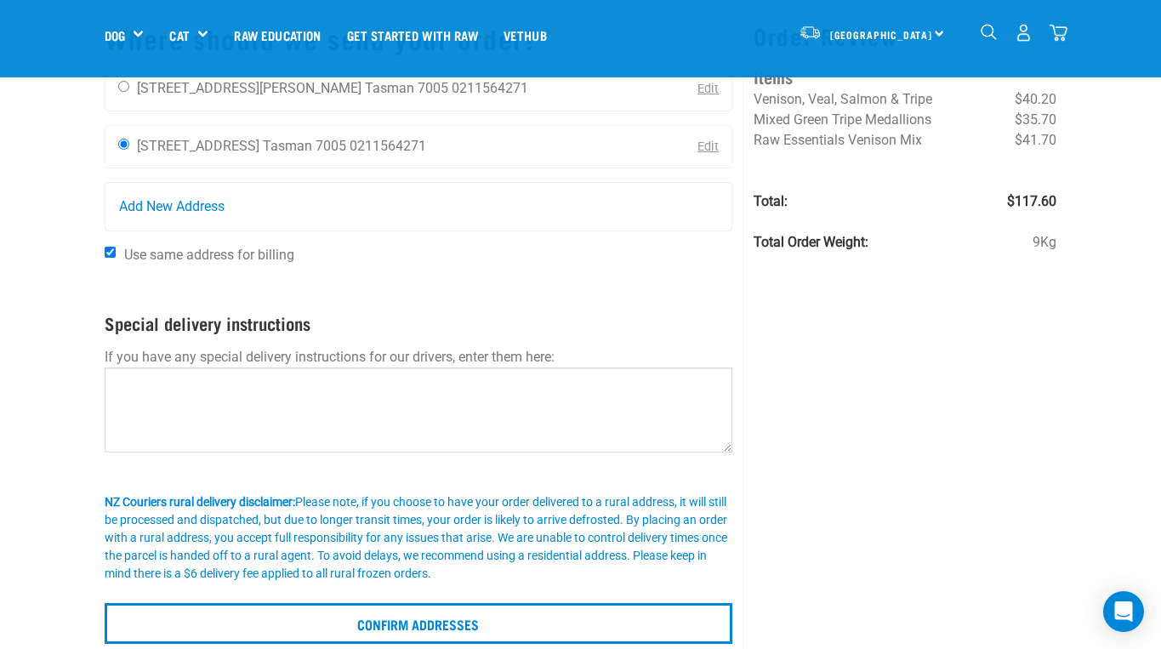
scroll to position [110, 0]
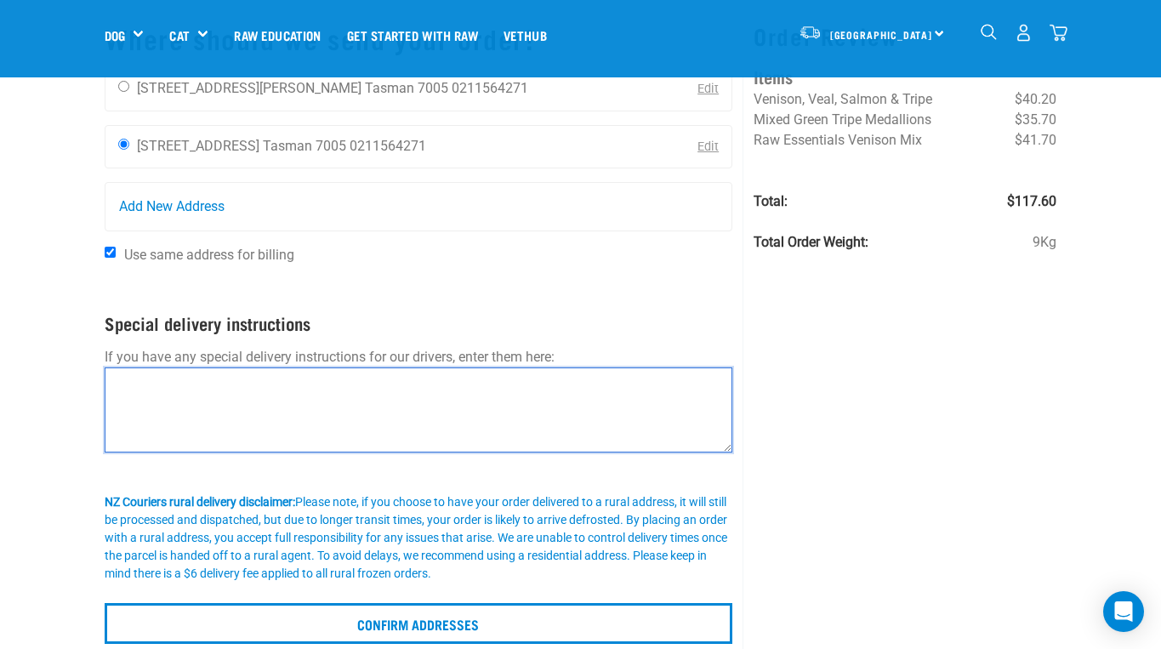
click at [196, 393] on textarea at bounding box center [419, 409] width 628 height 85
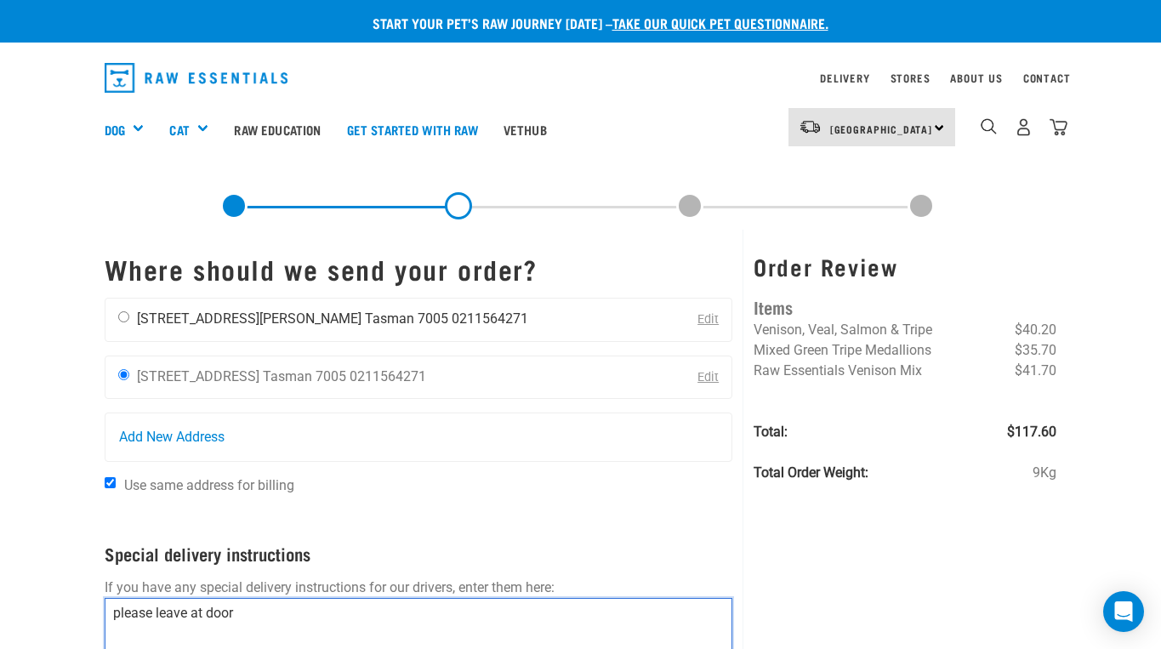
scroll to position [0, 0]
type textarea "please leave at door"
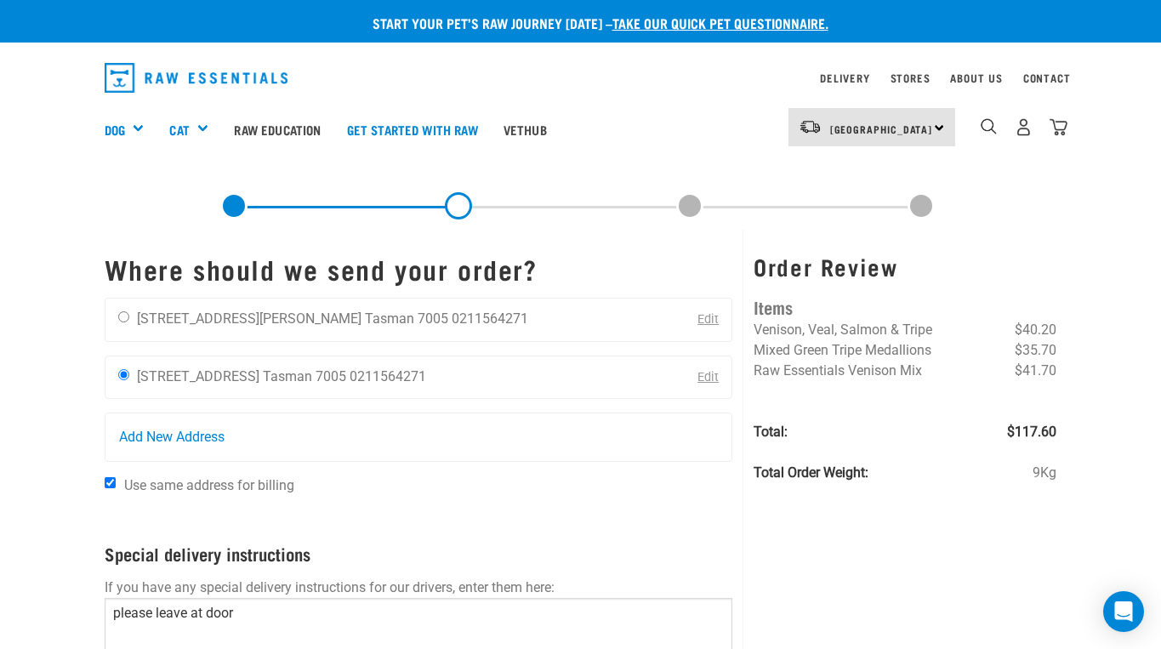
click at [109, 484] on input "Use same address for billing" at bounding box center [110, 482] width 11 height 11
checkbox input "false"
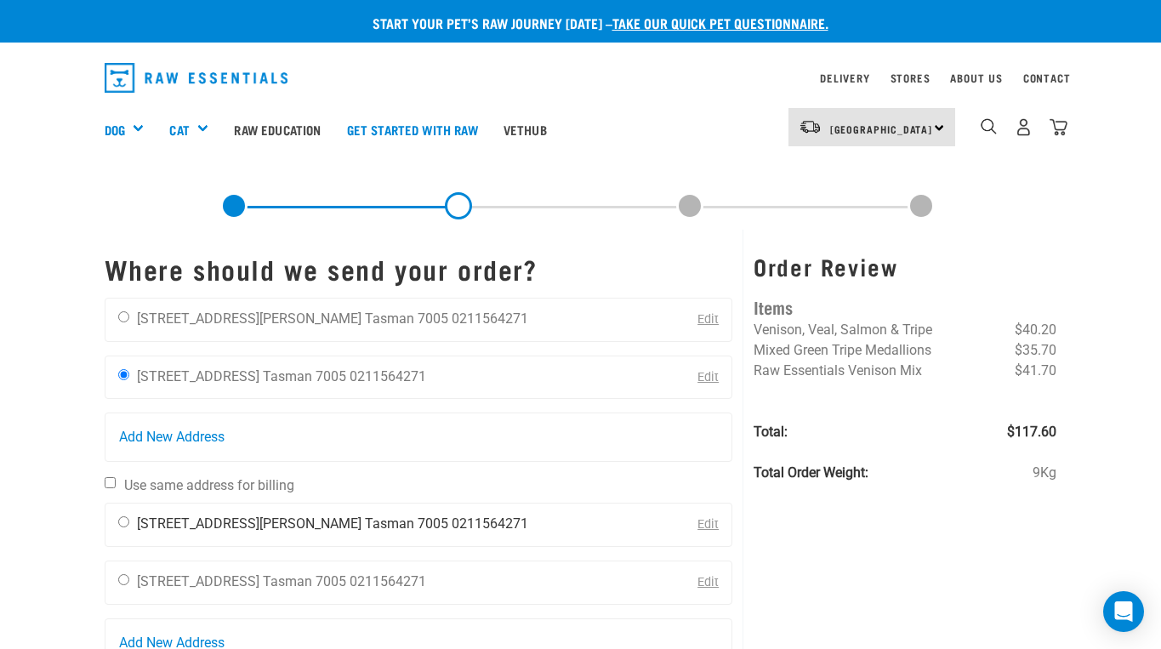
click at [124, 520] on input "radio" at bounding box center [123, 521] width 11 height 11
radio input "true"
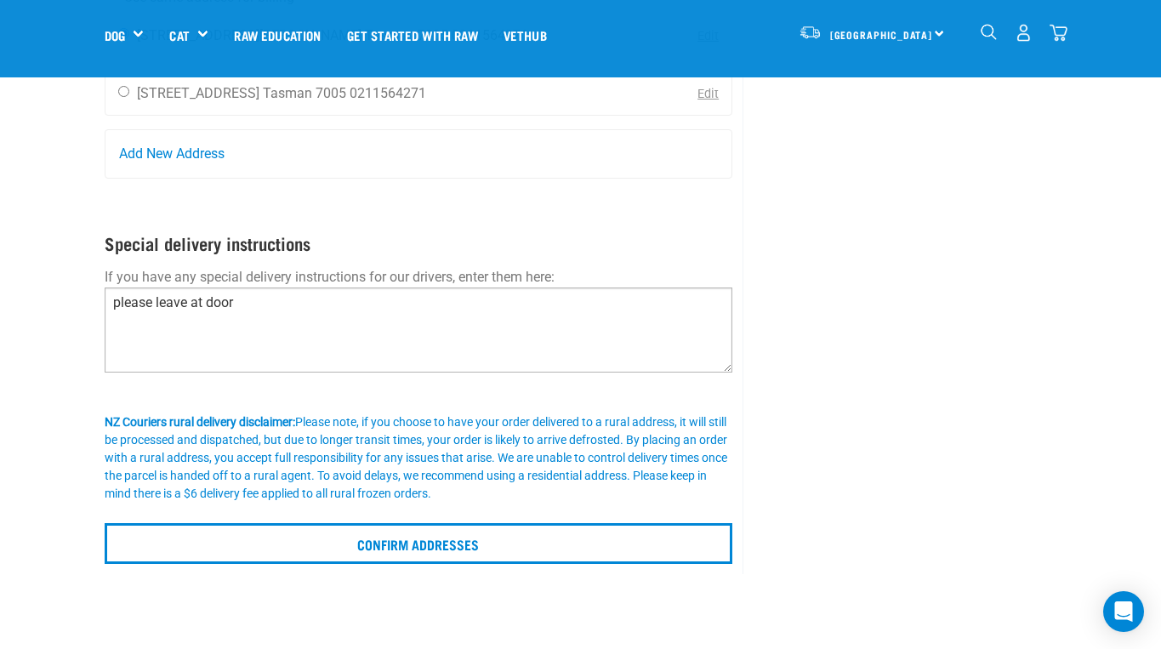
scroll to position [376, 0]
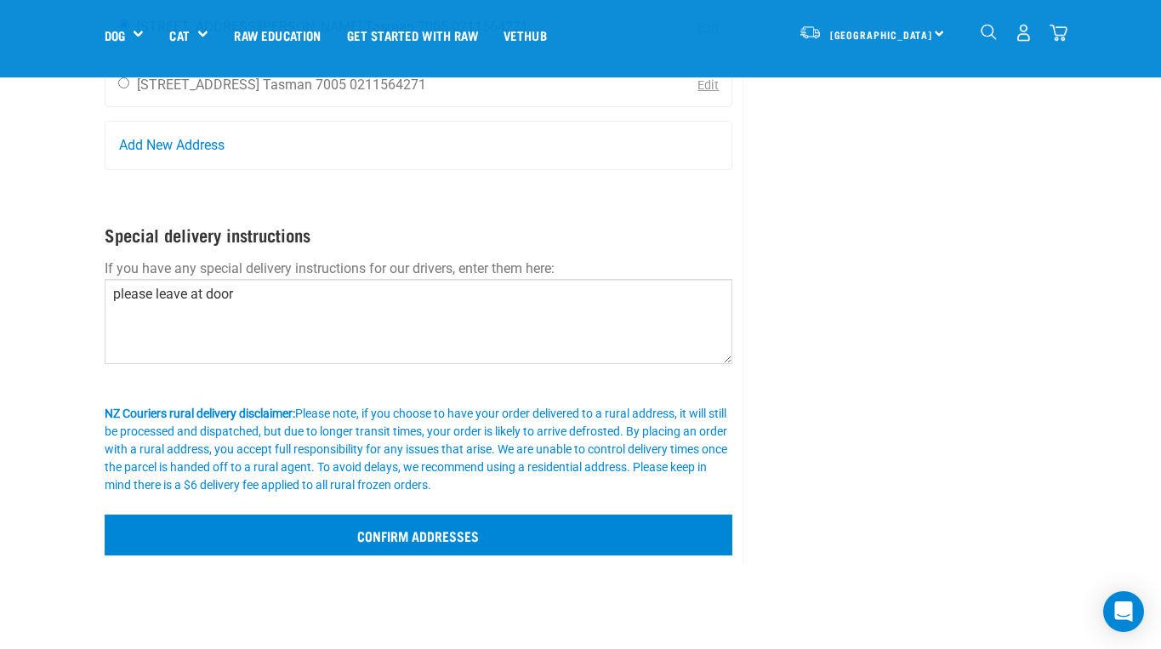
click at [355, 525] on input "Confirm addresses" at bounding box center [419, 534] width 628 height 41
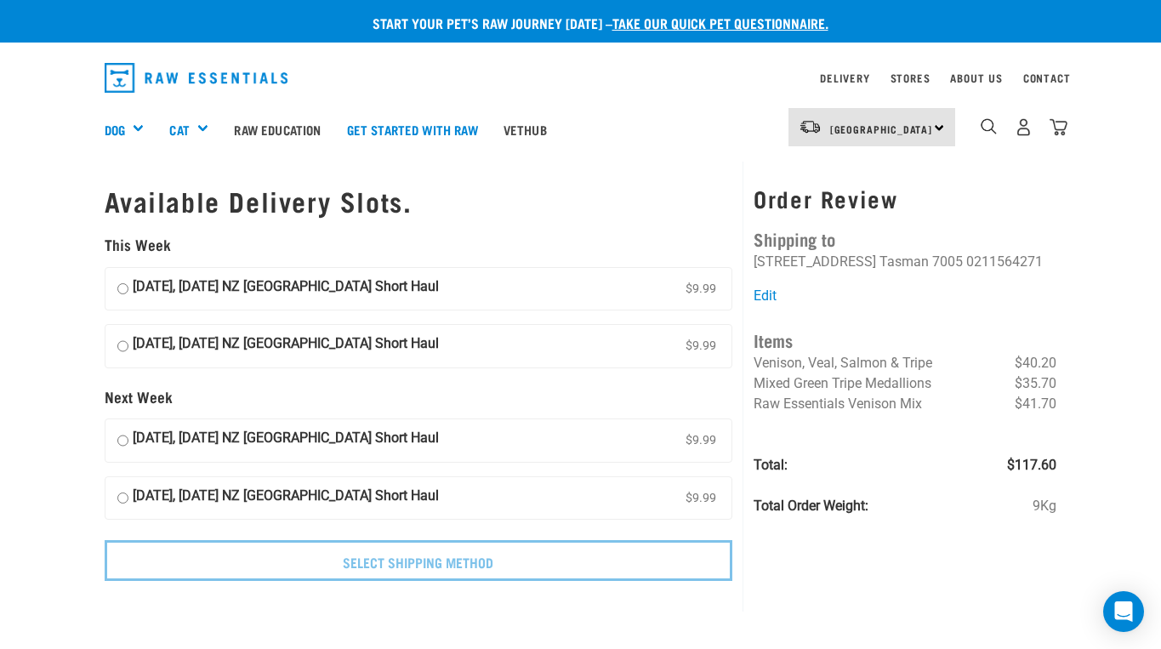
click at [118, 279] on input "11 September, Thursday NZ Couriers South Island Short Haul $9.99" at bounding box center [122, 289] width 11 height 26
radio input "true"
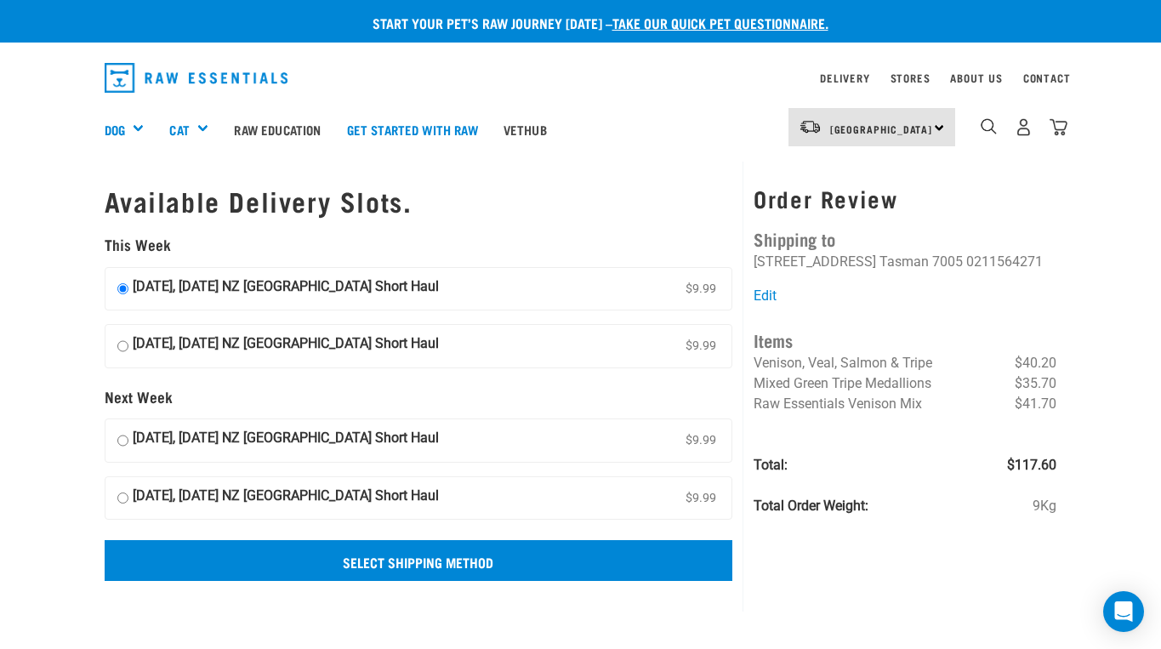
click at [402, 556] on input "Select Shipping Method" at bounding box center [419, 560] width 628 height 41
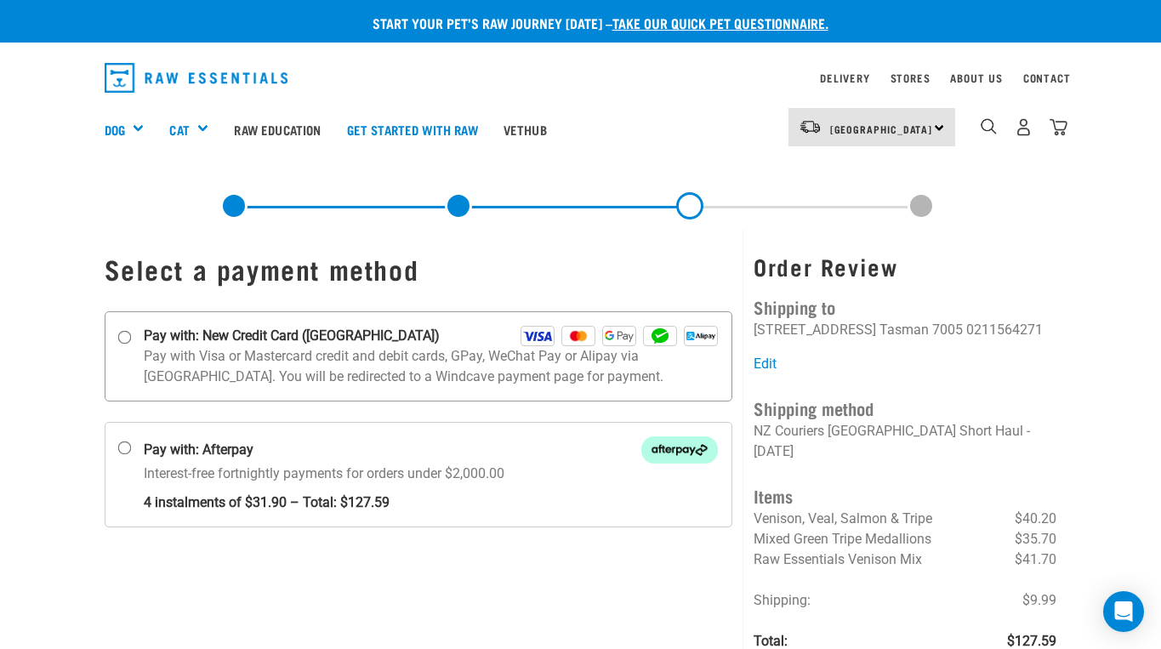
click at [127, 332] on input "Pay with: New Credit Card (Windcave)" at bounding box center [124, 337] width 14 height 14
radio input "true"
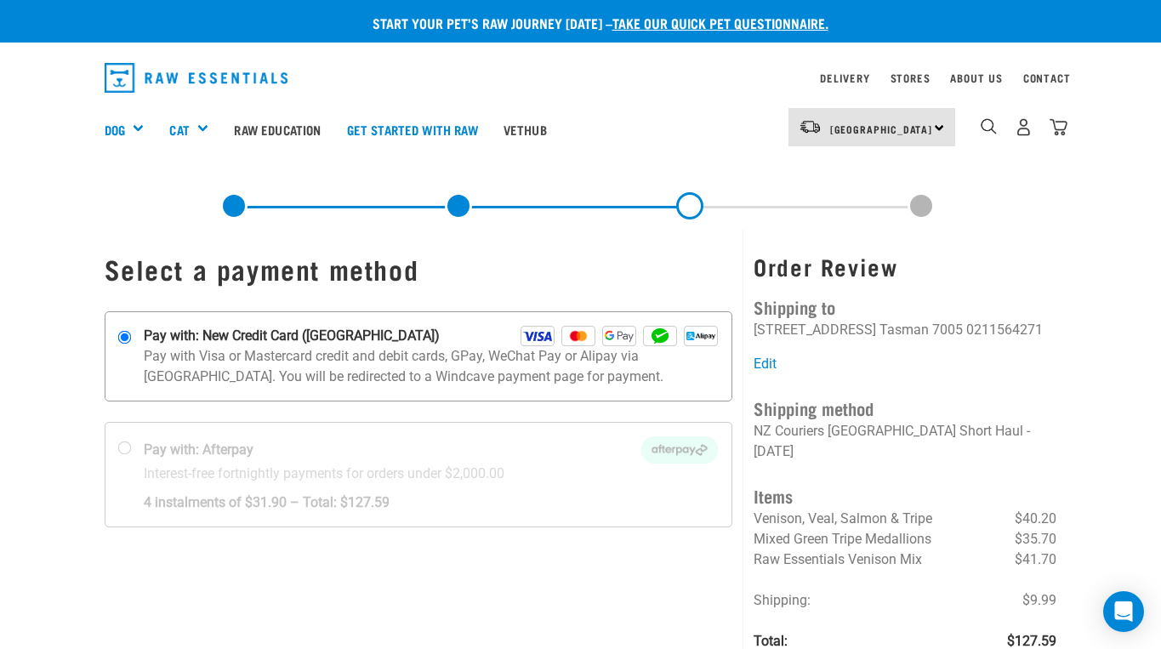
click at [120, 340] on input "Pay with: New Credit Card (Windcave)" at bounding box center [124, 337] width 14 height 14
click at [119, 333] on input "Pay with: New Credit Card (Windcave)" at bounding box center [124, 337] width 14 height 14
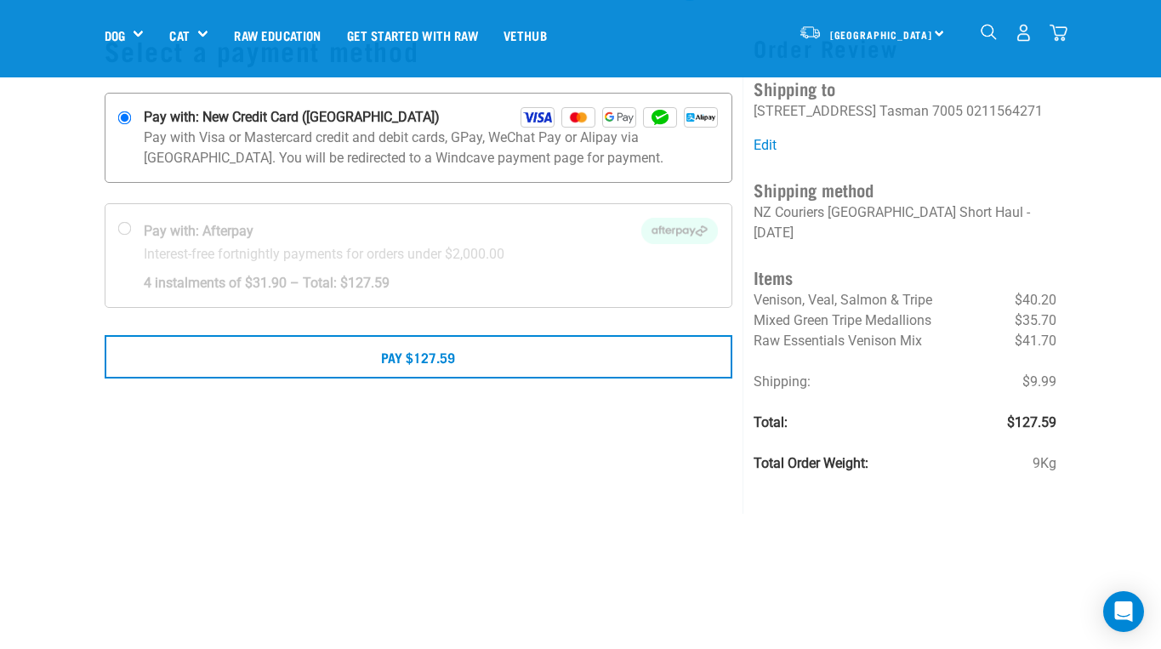
scroll to position [107, 0]
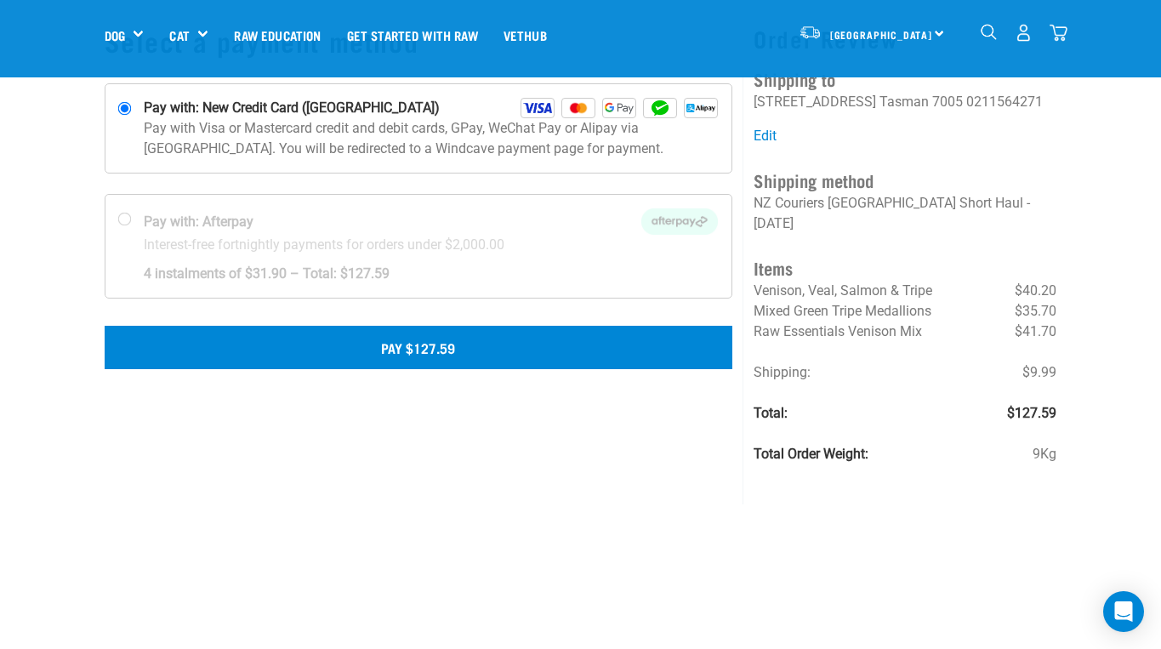
click at [244, 360] on button "Pay $127.59" at bounding box center [419, 347] width 628 height 43
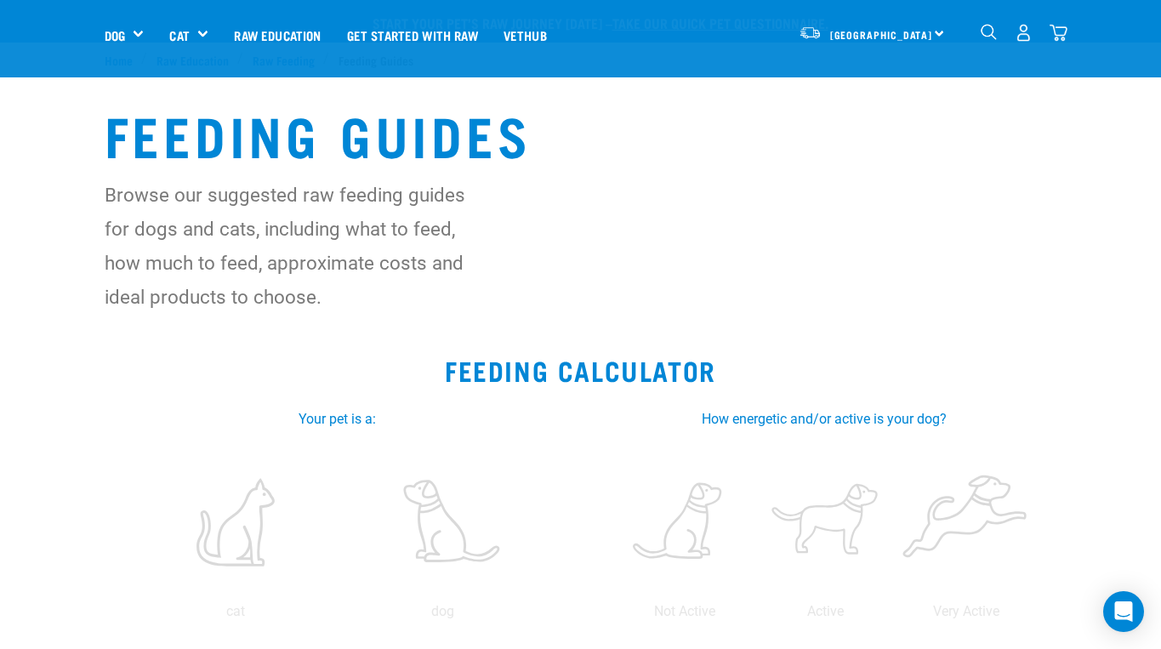
scroll to position [714, 0]
